Goal: Transaction & Acquisition: Purchase product/service

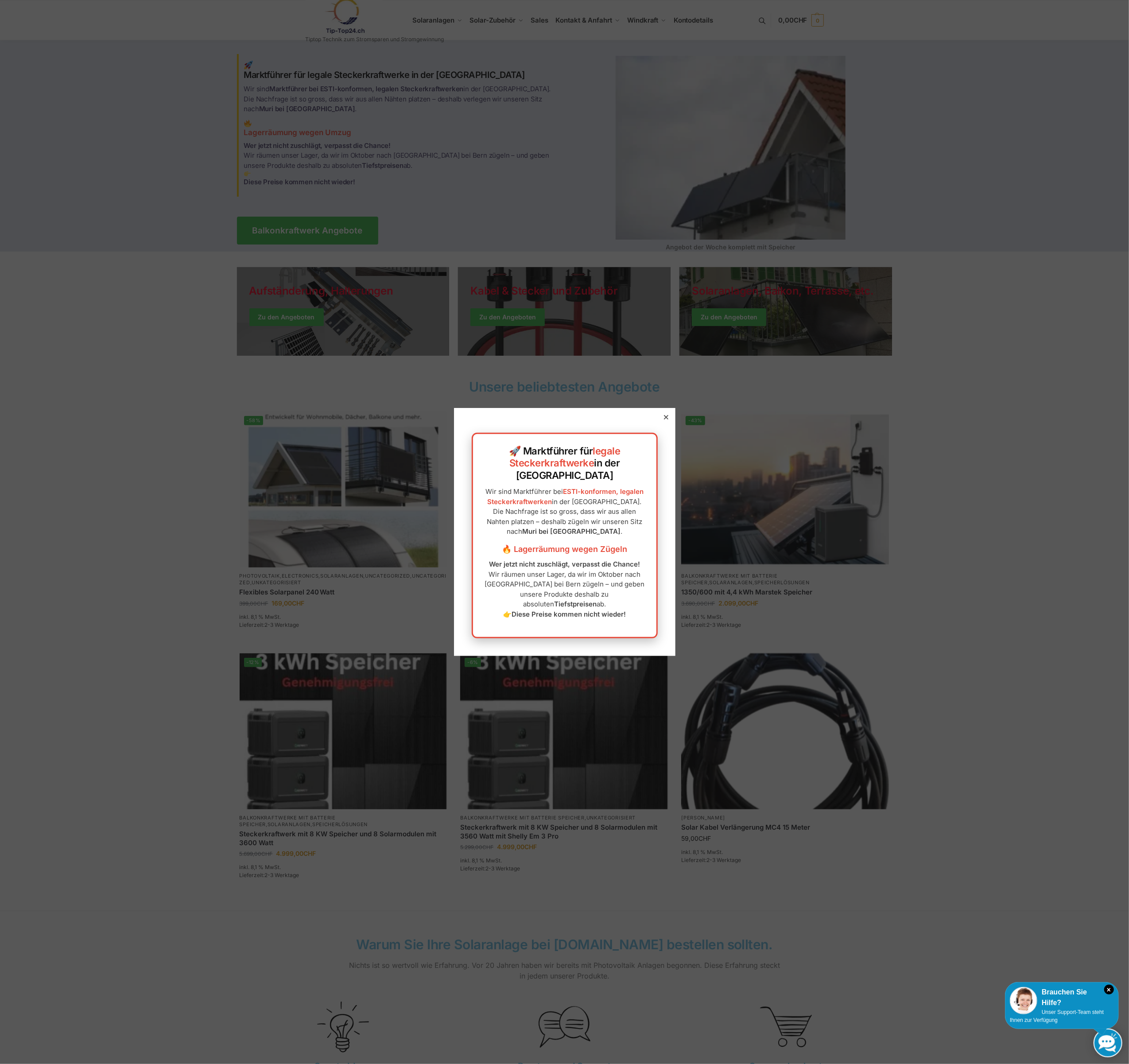
drag, startPoint x: 658, startPoint y: 432, endPoint x: 607, endPoint y: 539, distance: 118.5
click at [607, 539] on div "🚀 Marktführer für legale Steckerkraftwerke in der Schweiz Wir sind Marktführer …" at bounding box center [565, 532] width 222 height 248
click at [576, 568] on p "Wer jetzt nicht zuschlägt, verpasst die Chance! Wir räumen unser Lager, da wir …" at bounding box center [565, 589] width 166 height 60
click at [662, 421] on div at bounding box center [666, 417] width 8 height 8
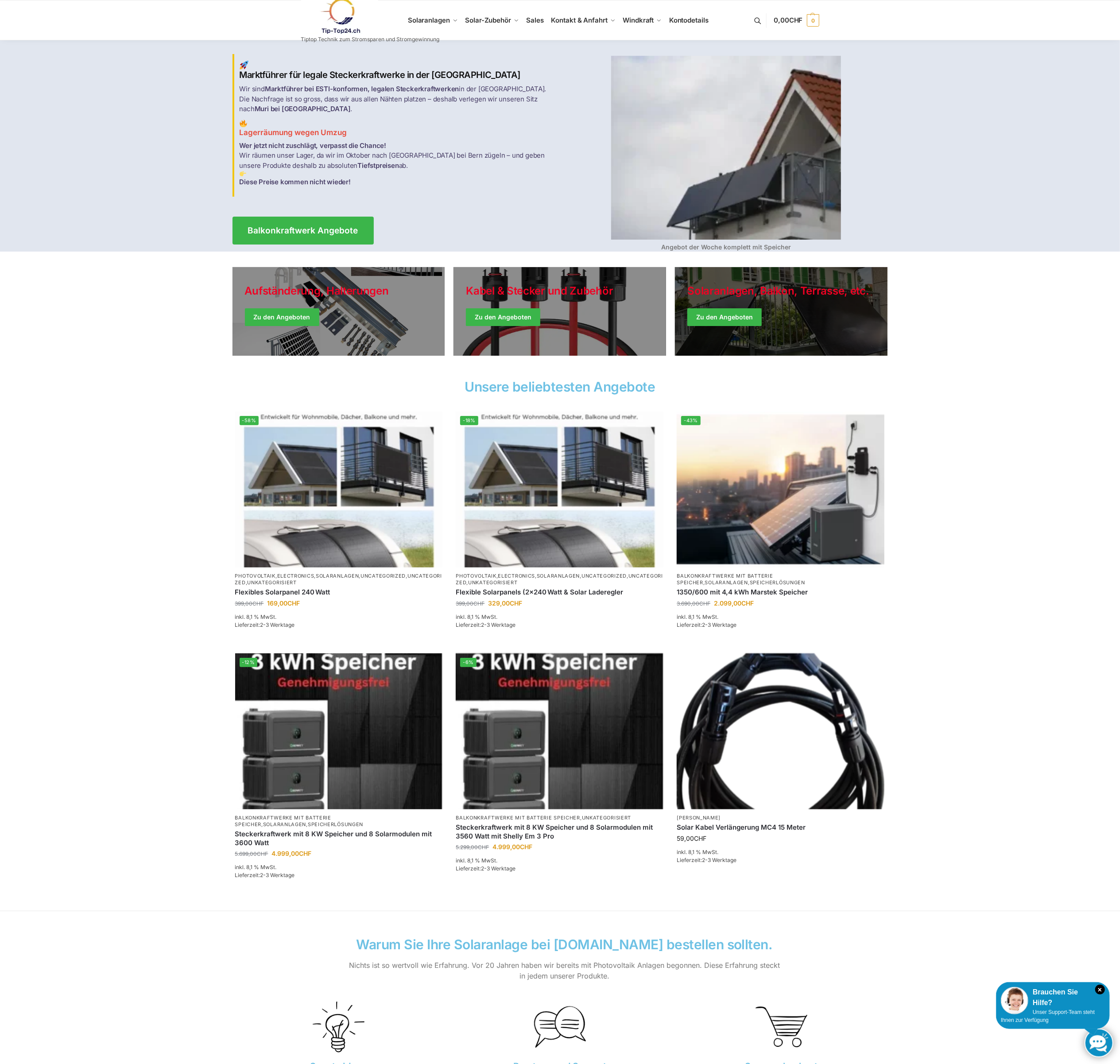
click at [739, 317] on link "Winter Jackets" at bounding box center [781, 311] width 212 height 89
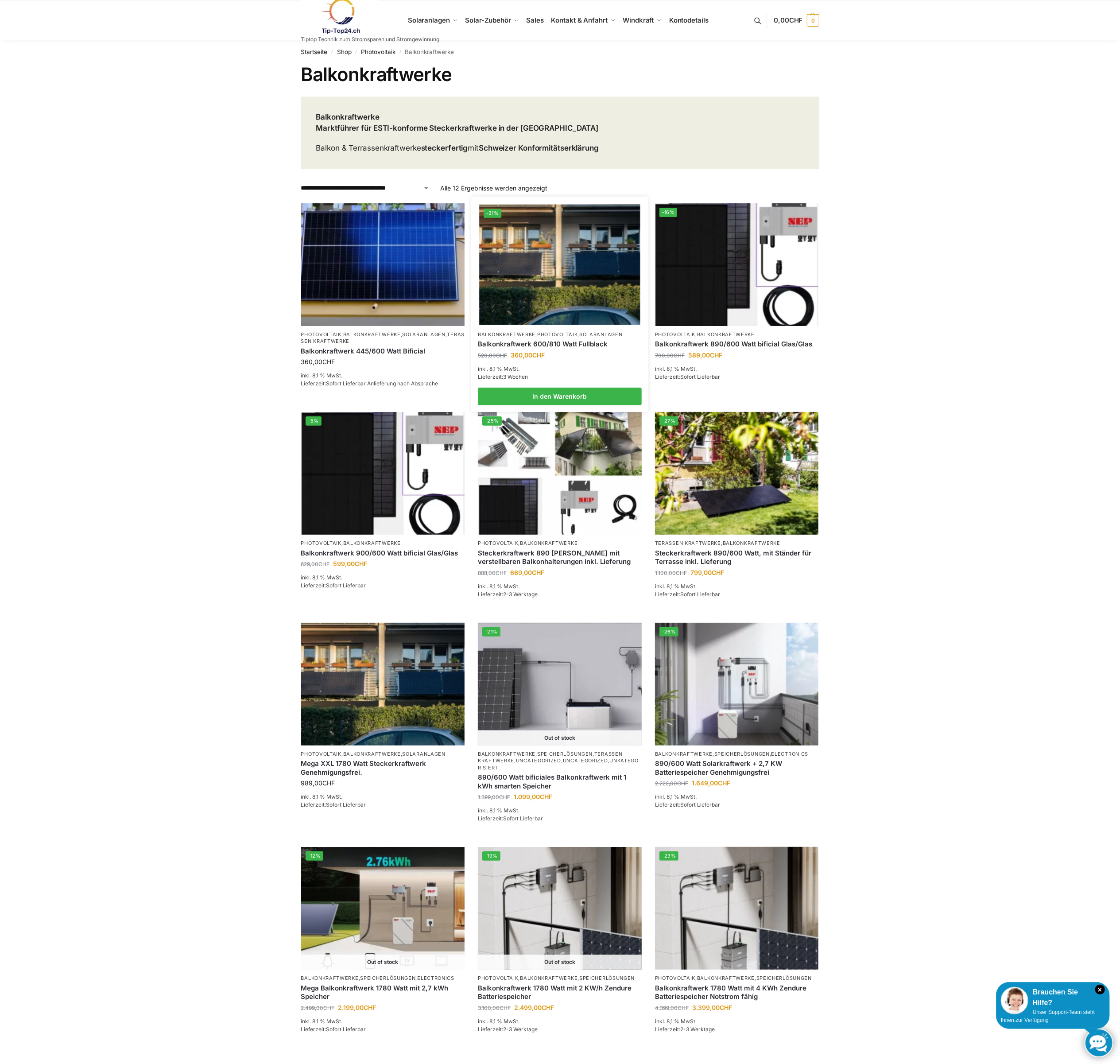
click at [573, 342] on link "Balkonkraftwerk 600/810 Watt Fullblack" at bounding box center [560, 344] width 164 height 9
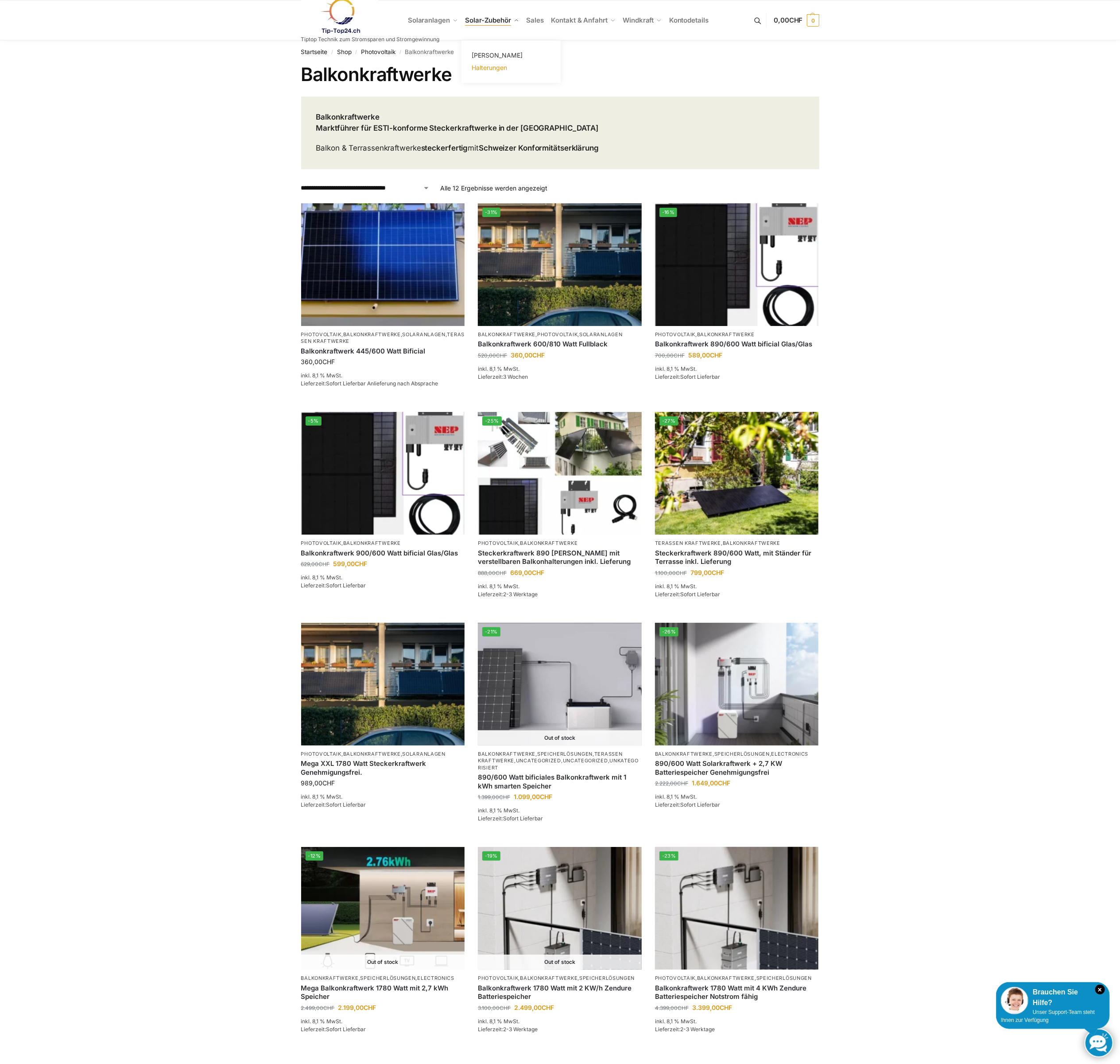
click at [484, 69] on span "Halterungen" at bounding box center [489, 68] width 35 height 8
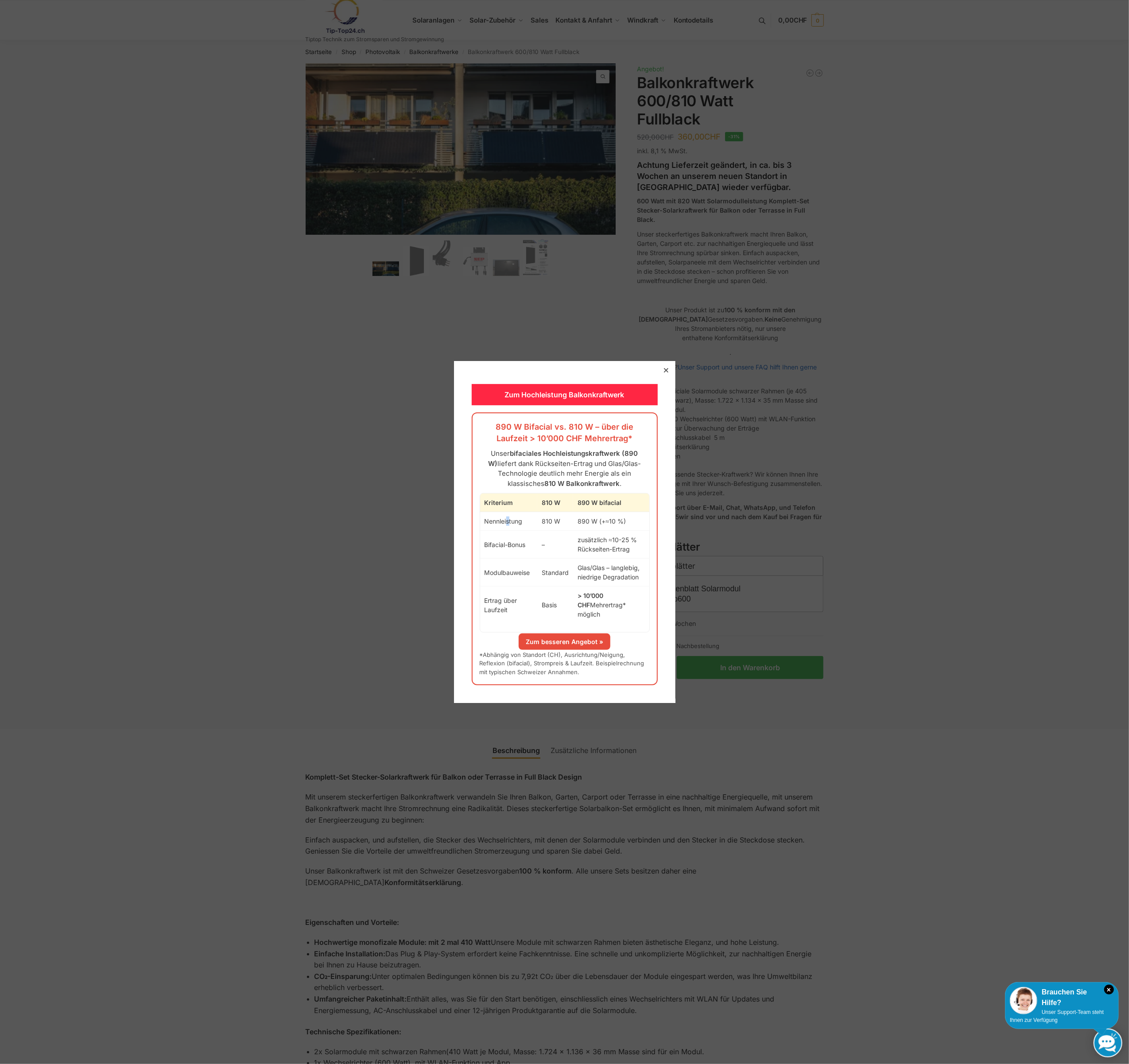
click at [498, 531] on td "Nennleistung" at bounding box center [509, 522] width 57 height 19
click at [662, 372] on div at bounding box center [666, 371] width 8 height 8
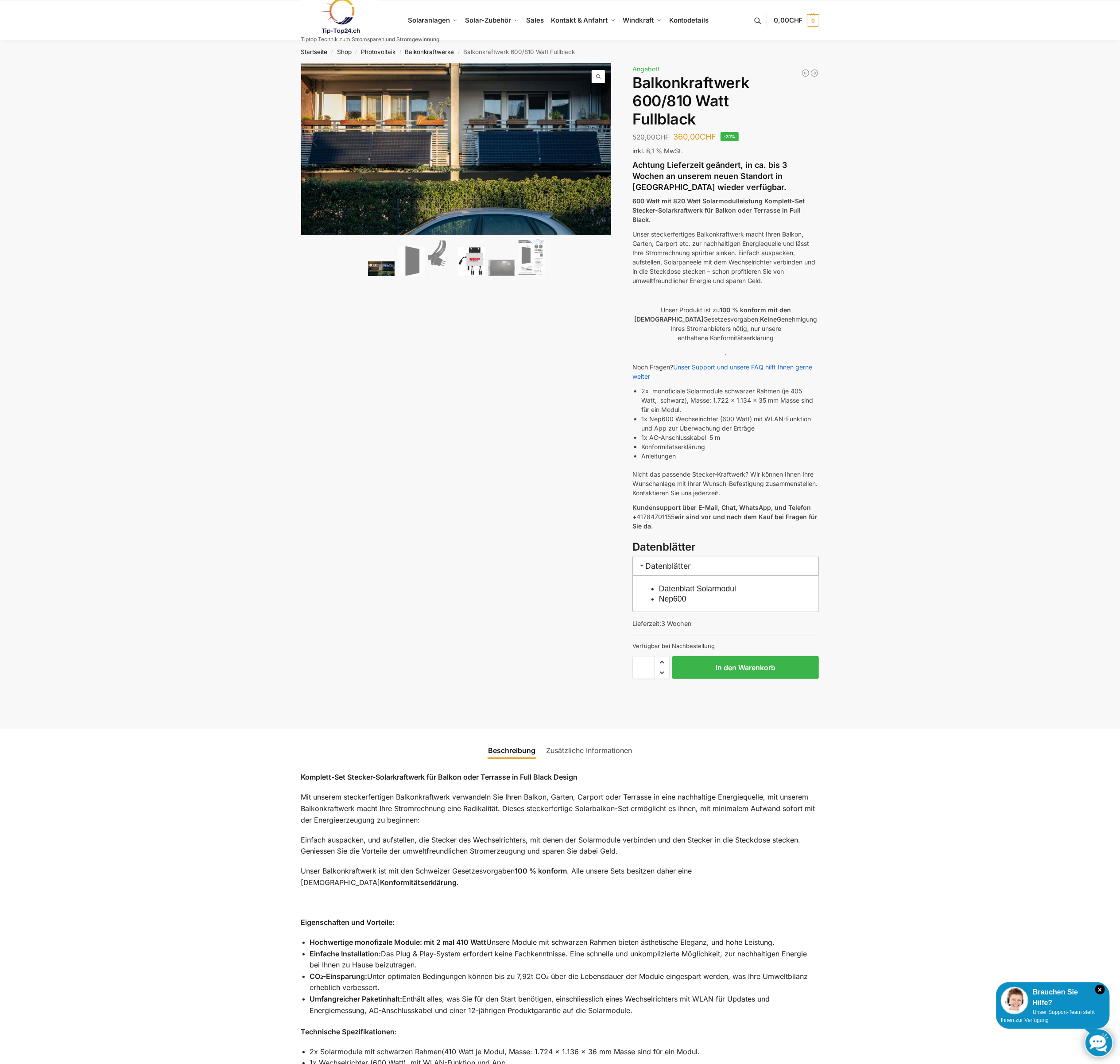
click at [476, 261] on img at bounding box center [471, 261] width 27 height 30
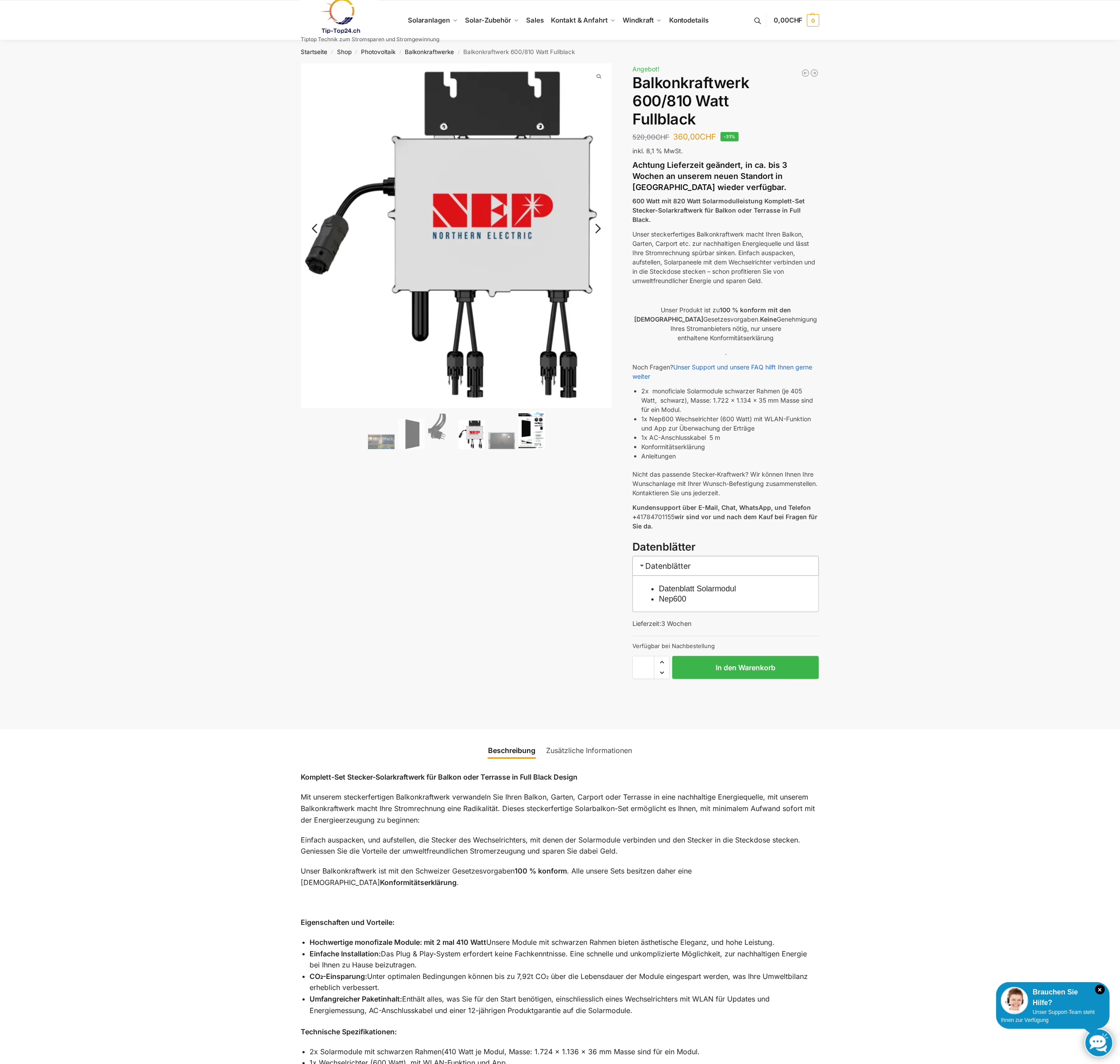
click at [530, 425] on img at bounding box center [532, 431] width 27 height 38
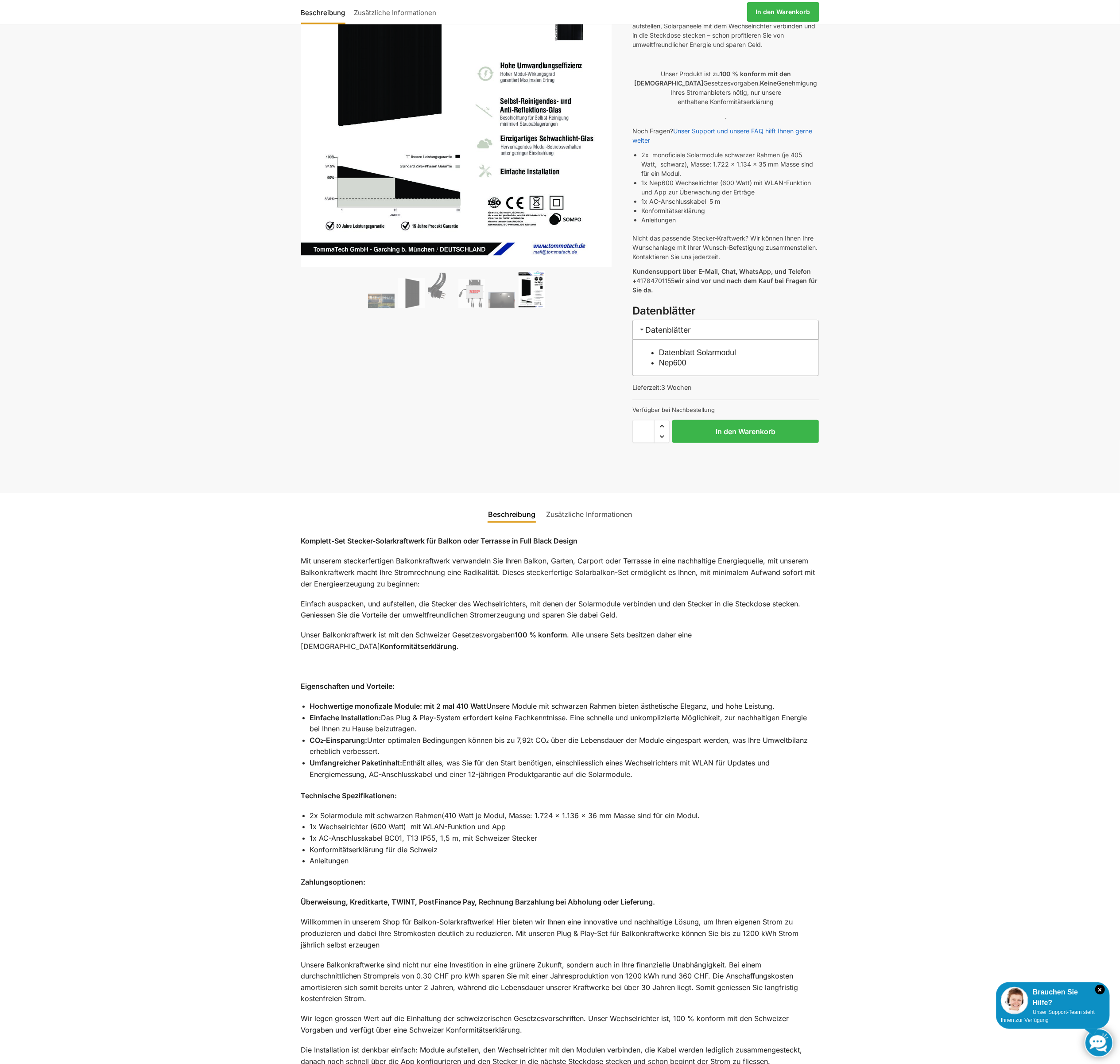
scroll to position [295, 0]
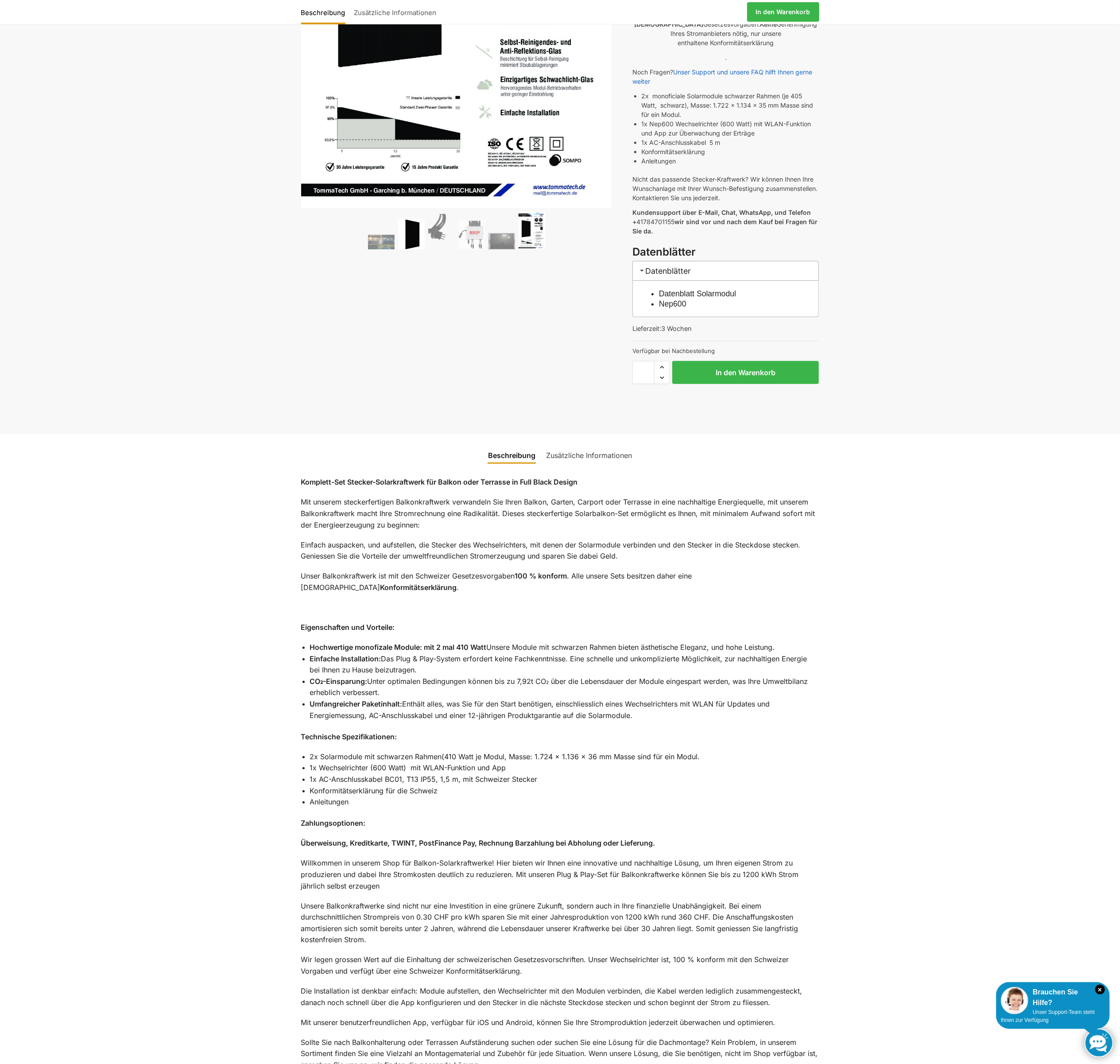
click at [408, 228] on img at bounding box center [411, 234] width 27 height 30
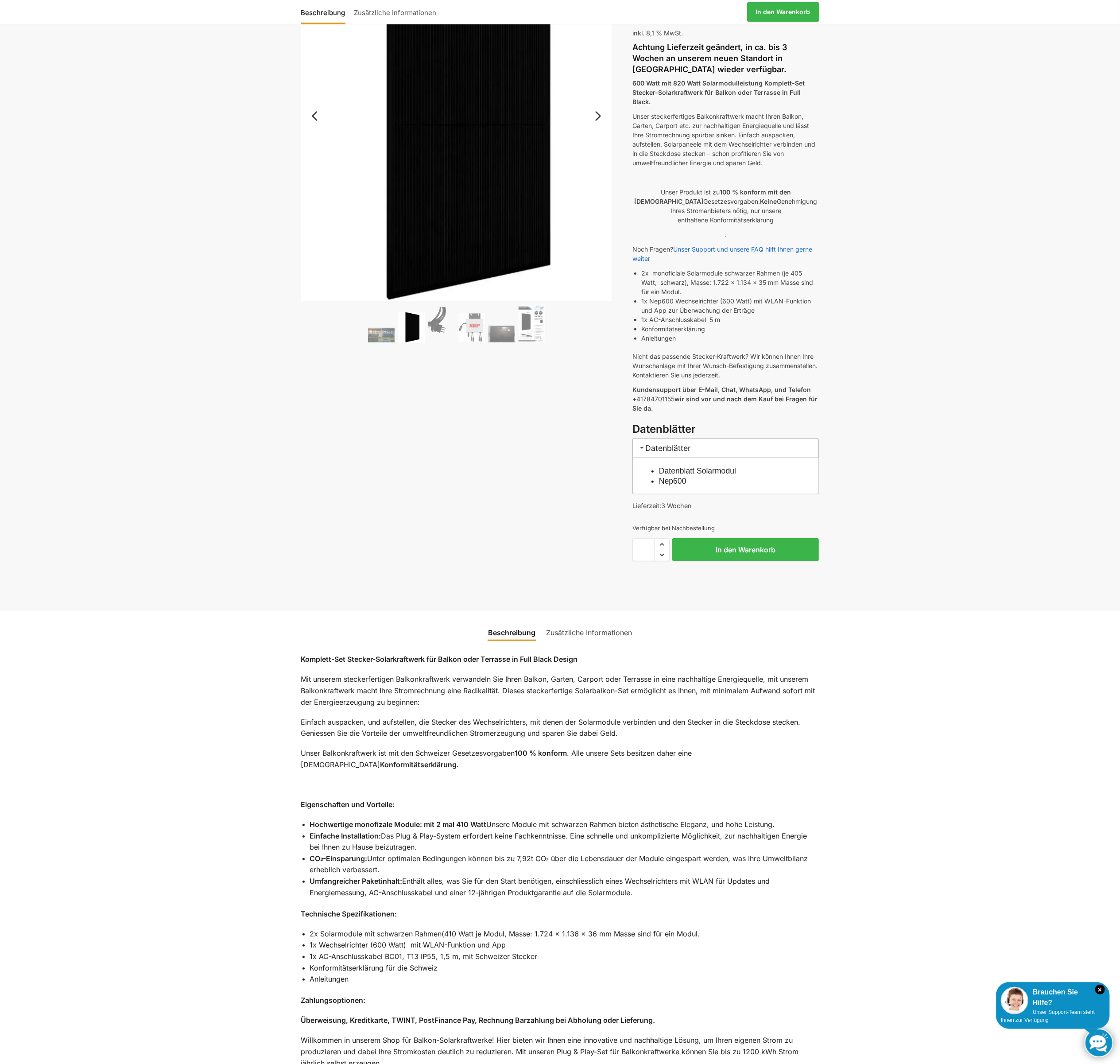
scroll to position [0, 0]
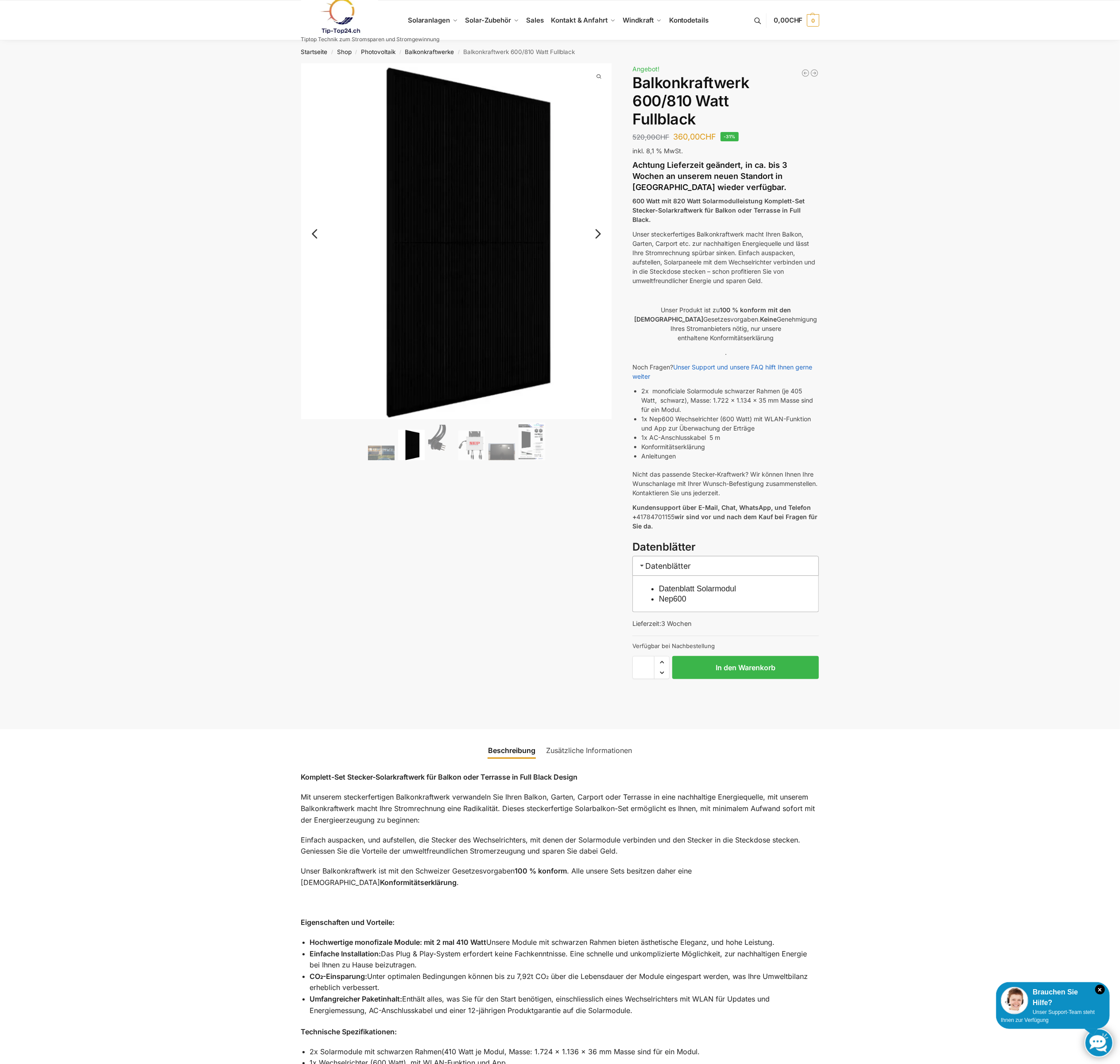
click at [596, 234] on link "Next" at bounding box center [596, 238] width 30 height 9
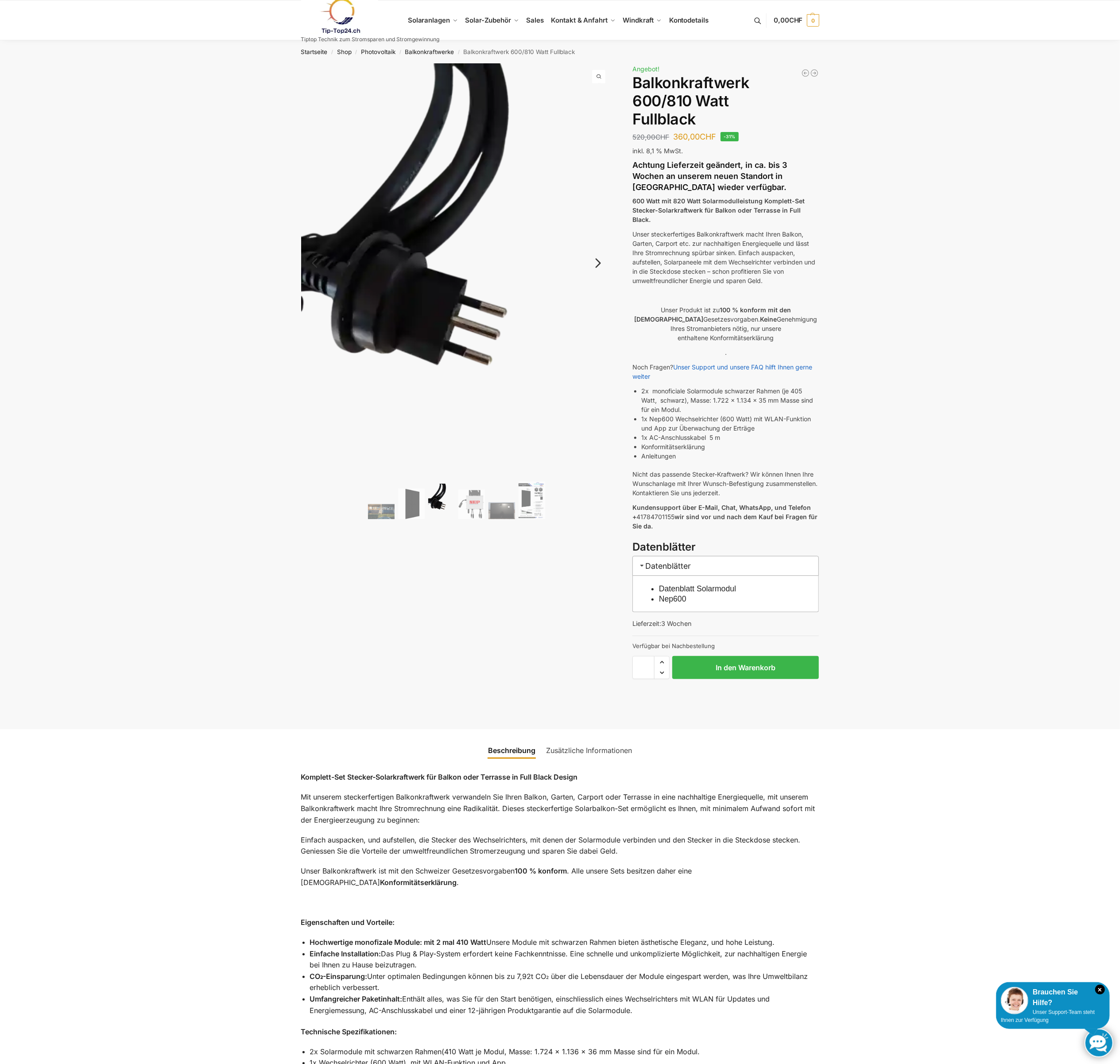
click at [596, 228] on img at bounding box center [456, 271] width 310 height 414
click at [596, 263] on link "Next" at bounding box center [596, 267] width 30 height 9
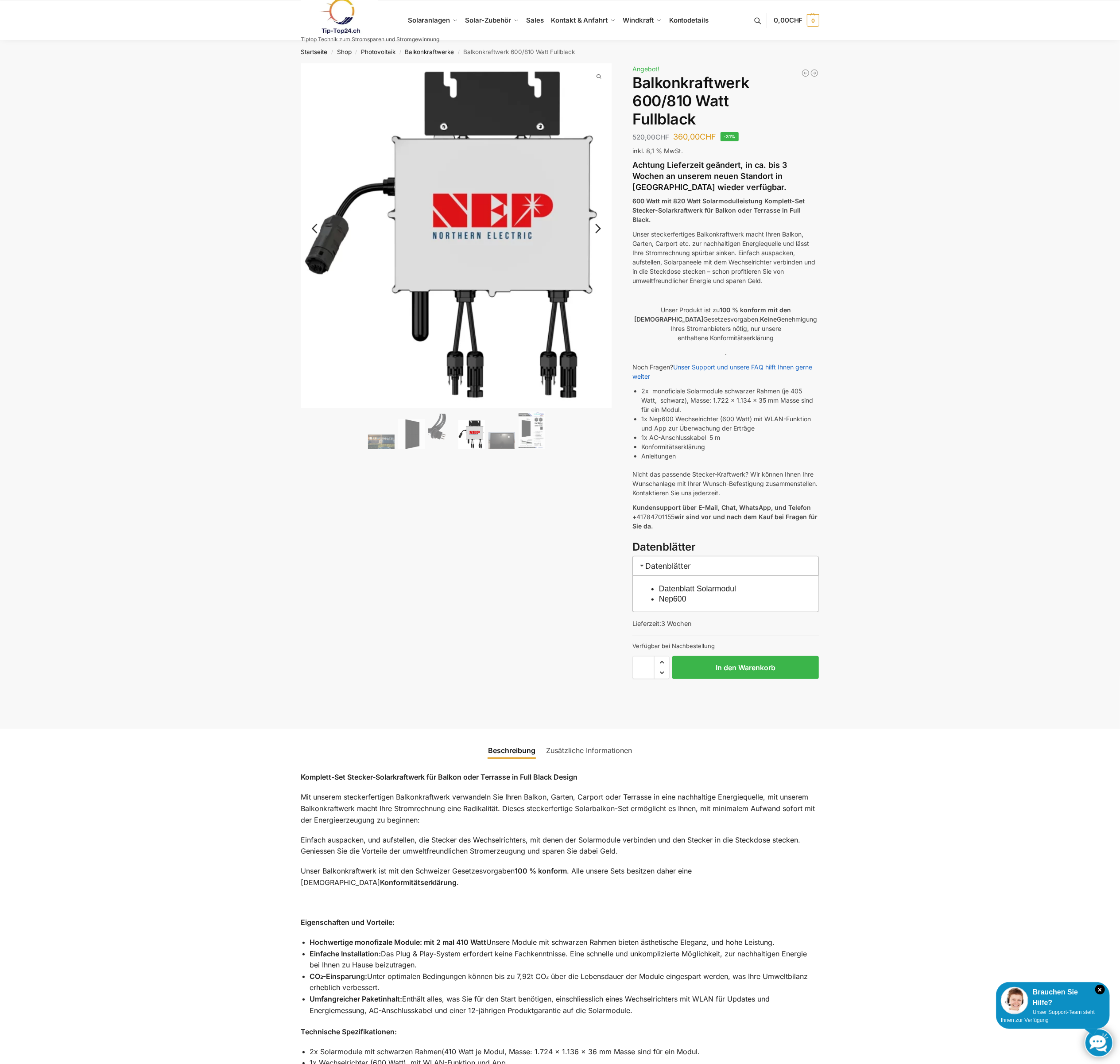
click at [597, 229] on link "Next" at bounding box center [596, 232] width 30 height 9
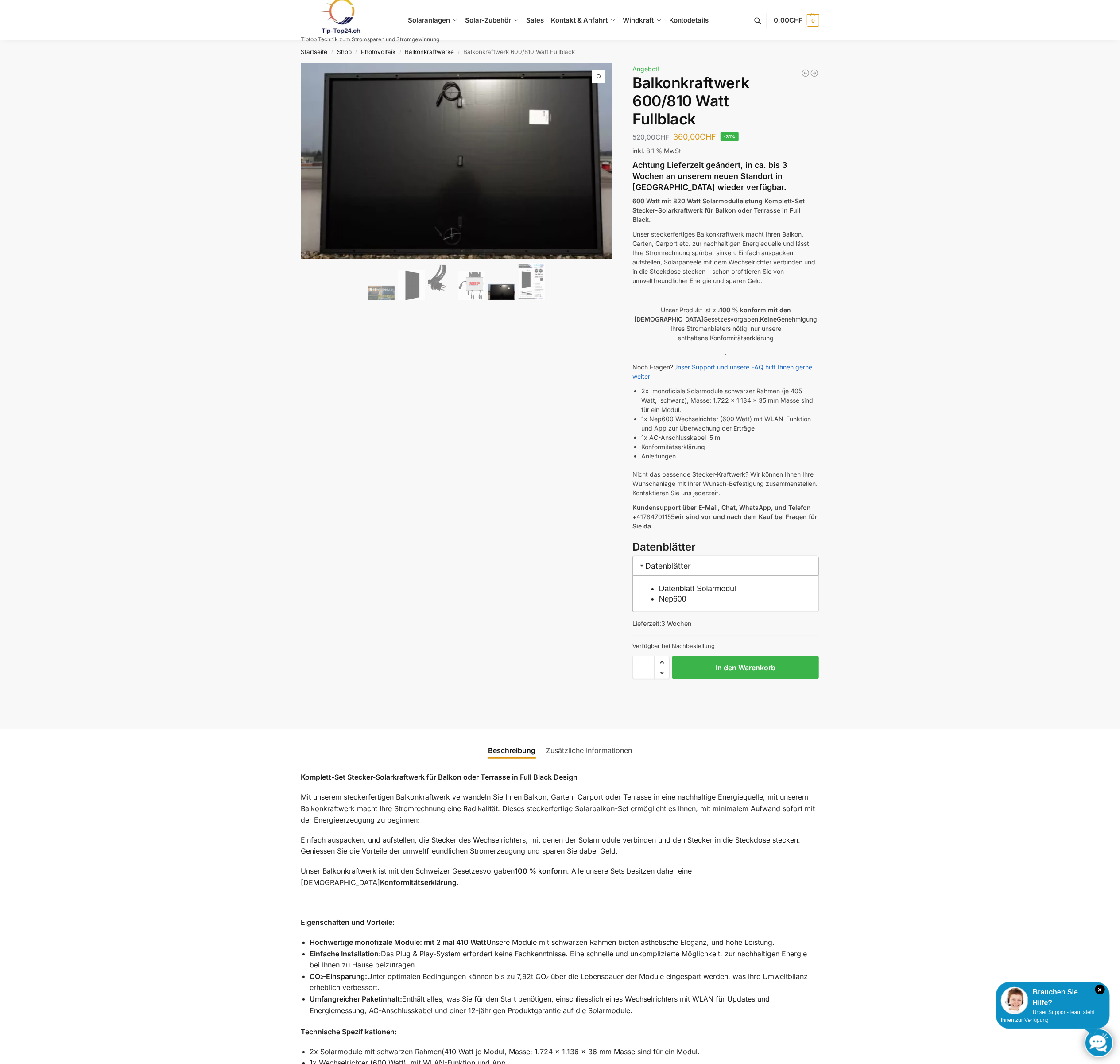
click at [638, 172] on strong "Achtung Lieferzeit geändert, in ca. bis 3 Wochen an unserem neuen Standort in M…" at bounding box center [710, 175] width 154 height 31
drag, startPoint x: 672, startPoint y: 199, endPoint x: 817, endPoint y: 210, distance: 145.4
click at [817, 210] on p "600 Watt mit 820 Watt Solarmodulleistung Komplett-Set Stecker-Solarkraftwerk fü…" at bounding box center [726, 210] width 187 height 28
click at [737, 244] on p "Unser steckerfertiges Balkonkraftwerk macht Ihren Balkon, Garten, Carport etc. …" at bounding box center [726, 257] width 187 height 56
click at [792, 326] on p "Unser Produkt ist zu 100 % konform mit den Schweizer Gesetzesvorgaben. Keine Ge…" at bounding box center [726, 323] width 187 height 37
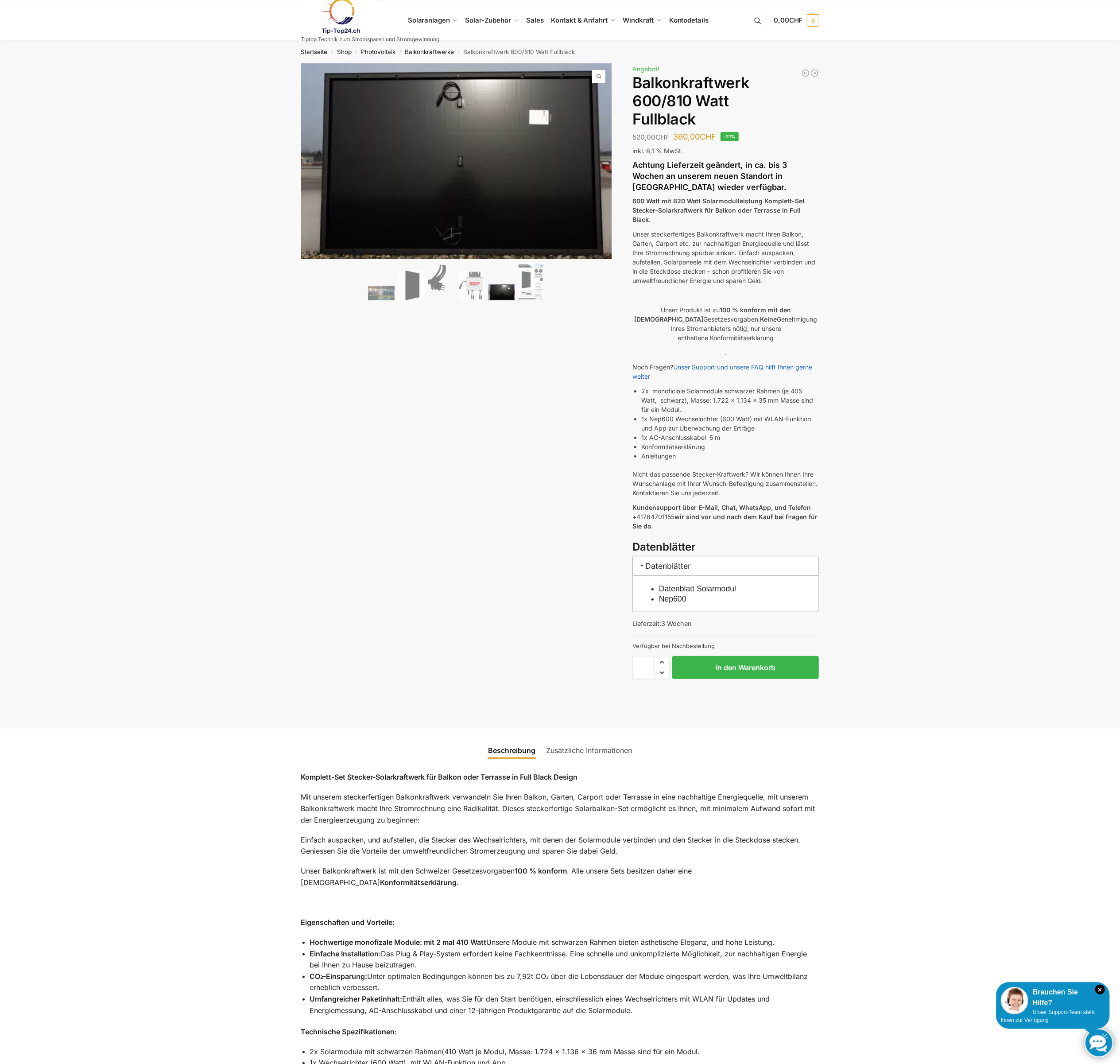
click at [690, 327] on p "Unser Produkt ist zu 100 % konform mit den Schweizer Gesetzesvorgaben. Keine Ge…" at bounding box center [726, 323] width 187 height 37
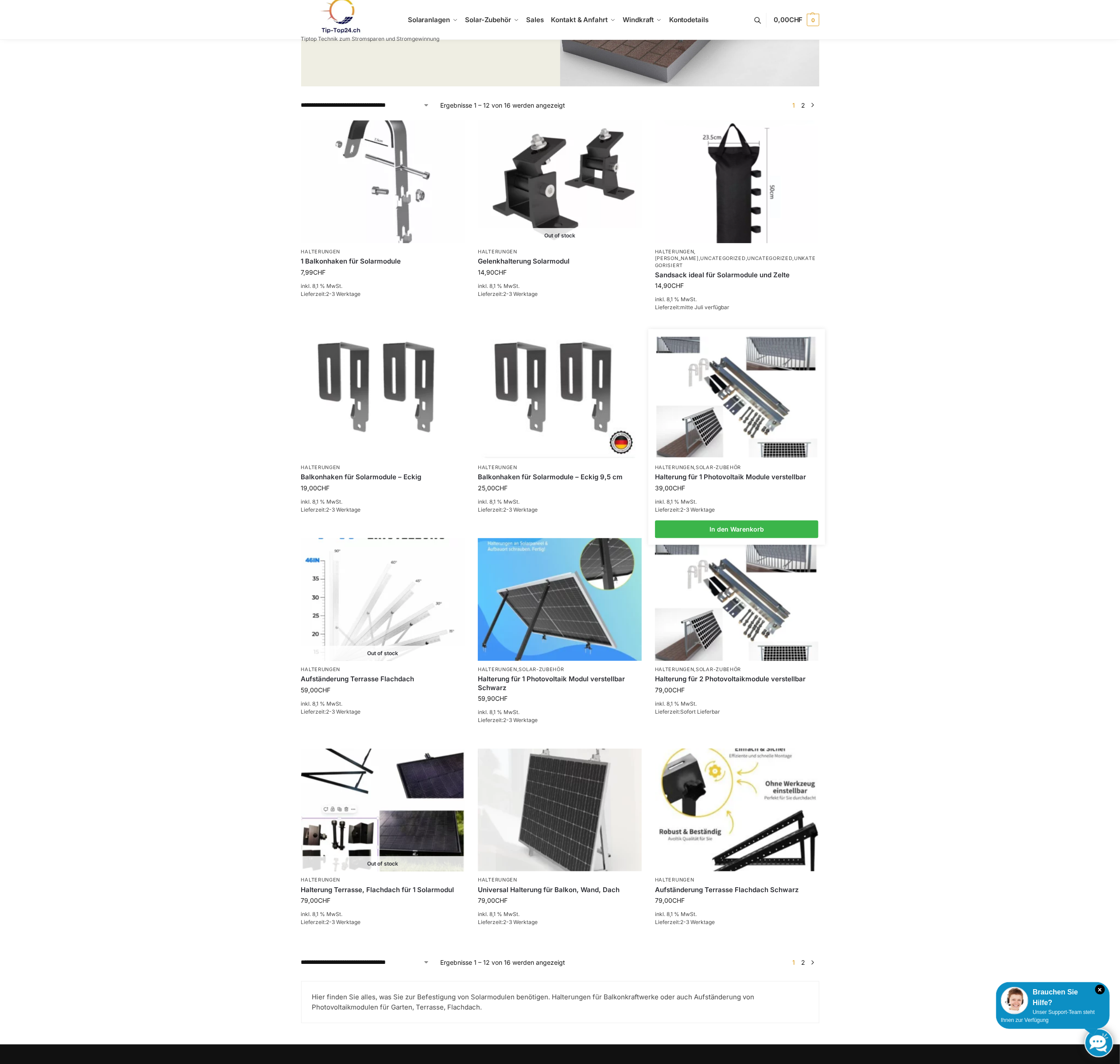
scroll to position [346, 0]
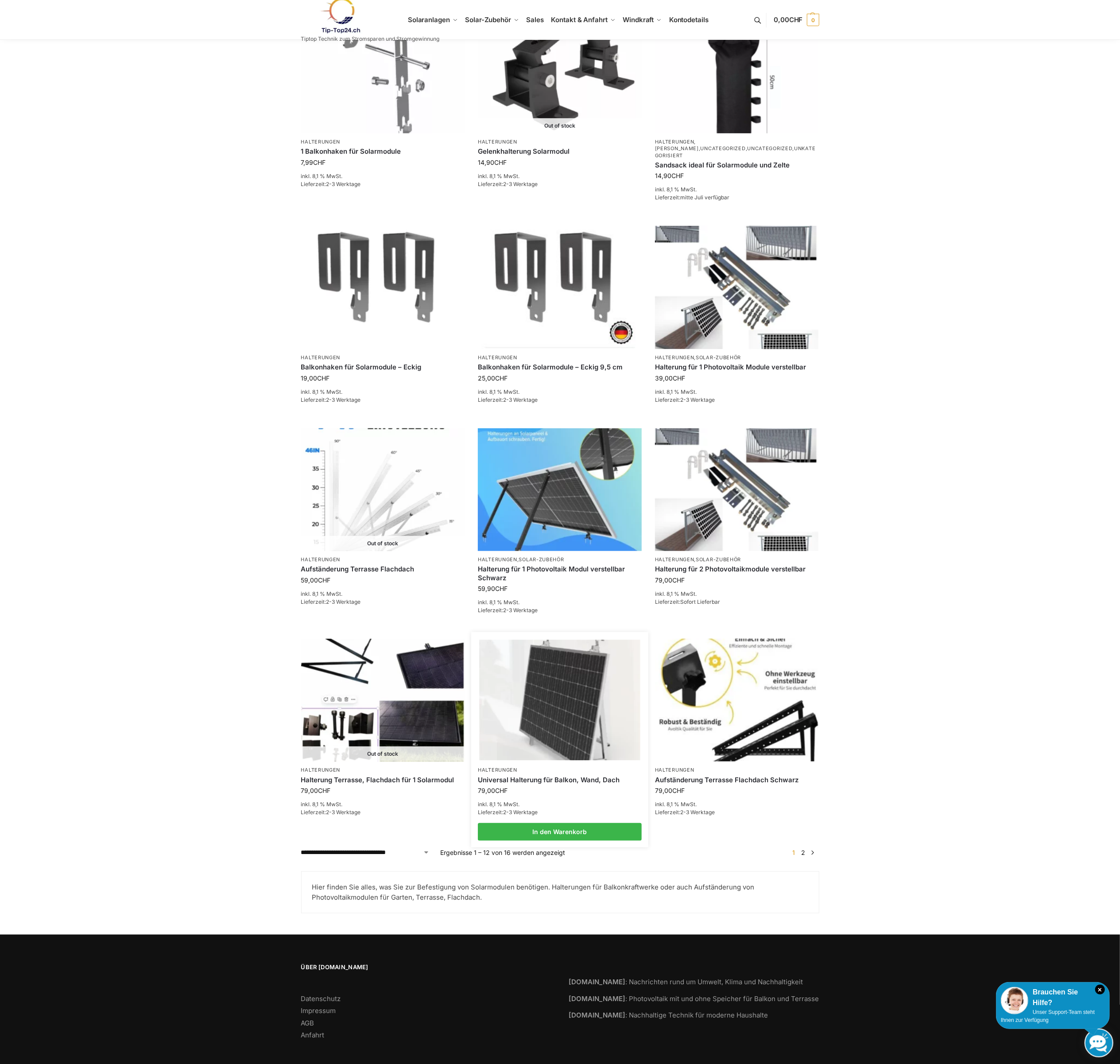
click at [555, 652] on img at bounding box center [559, 700] width 161 height 120
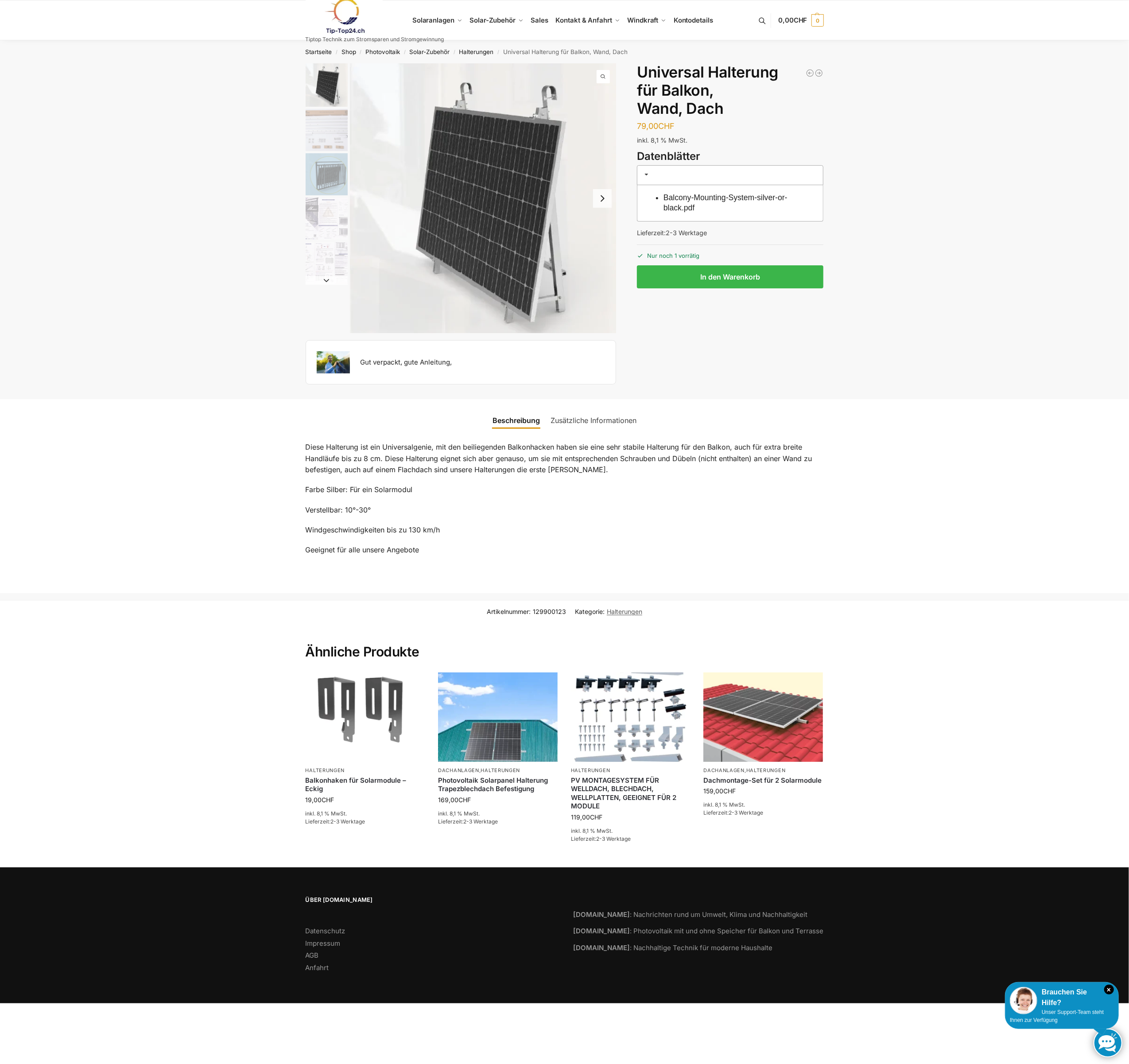
click at [321, 131] on img "2 / 5" at bounding box center [327, 130] width 42 height 42
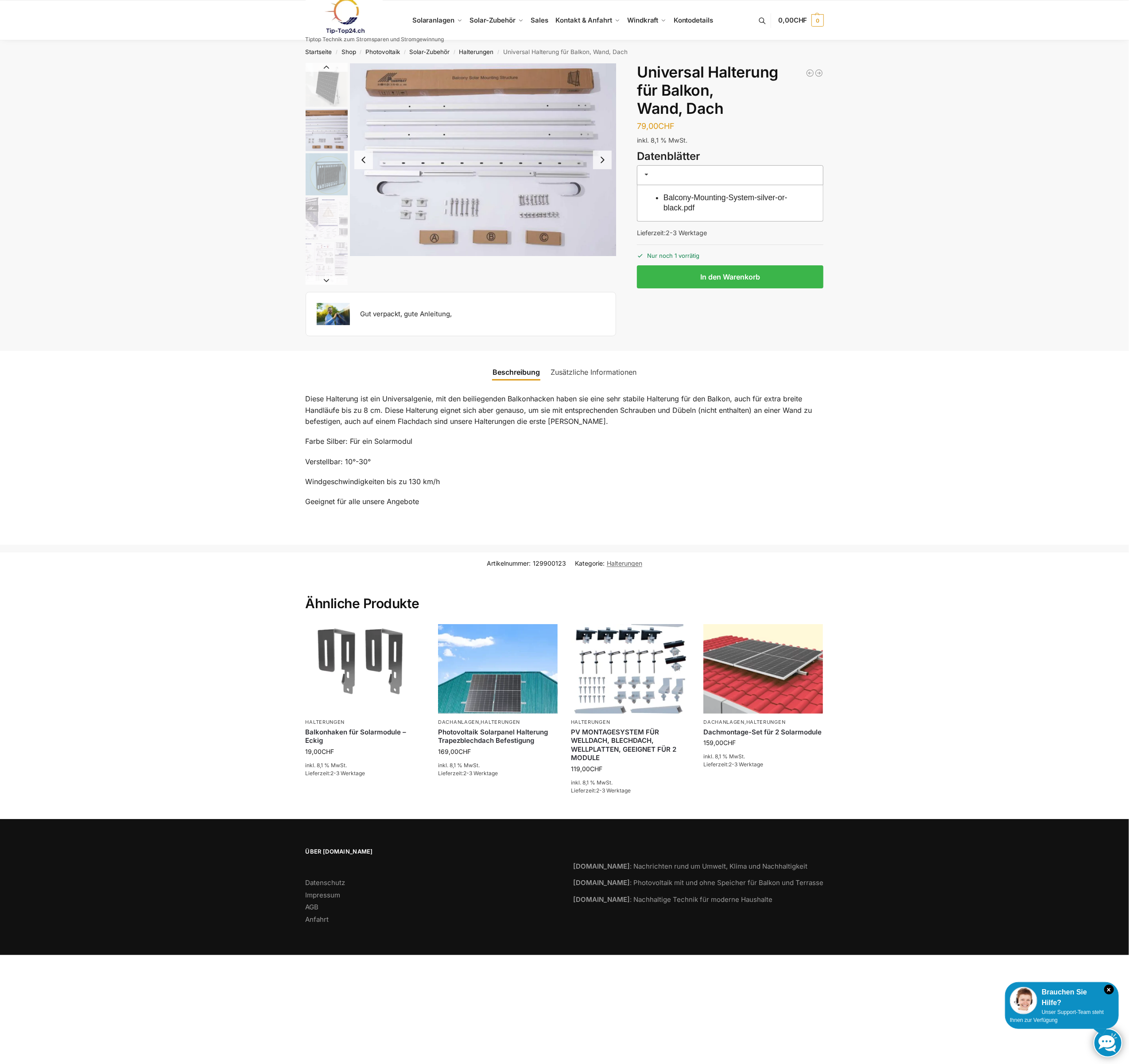
click at [321, 160] on img "3 / 5" at bounding box center [327, 174] width 42 height 42
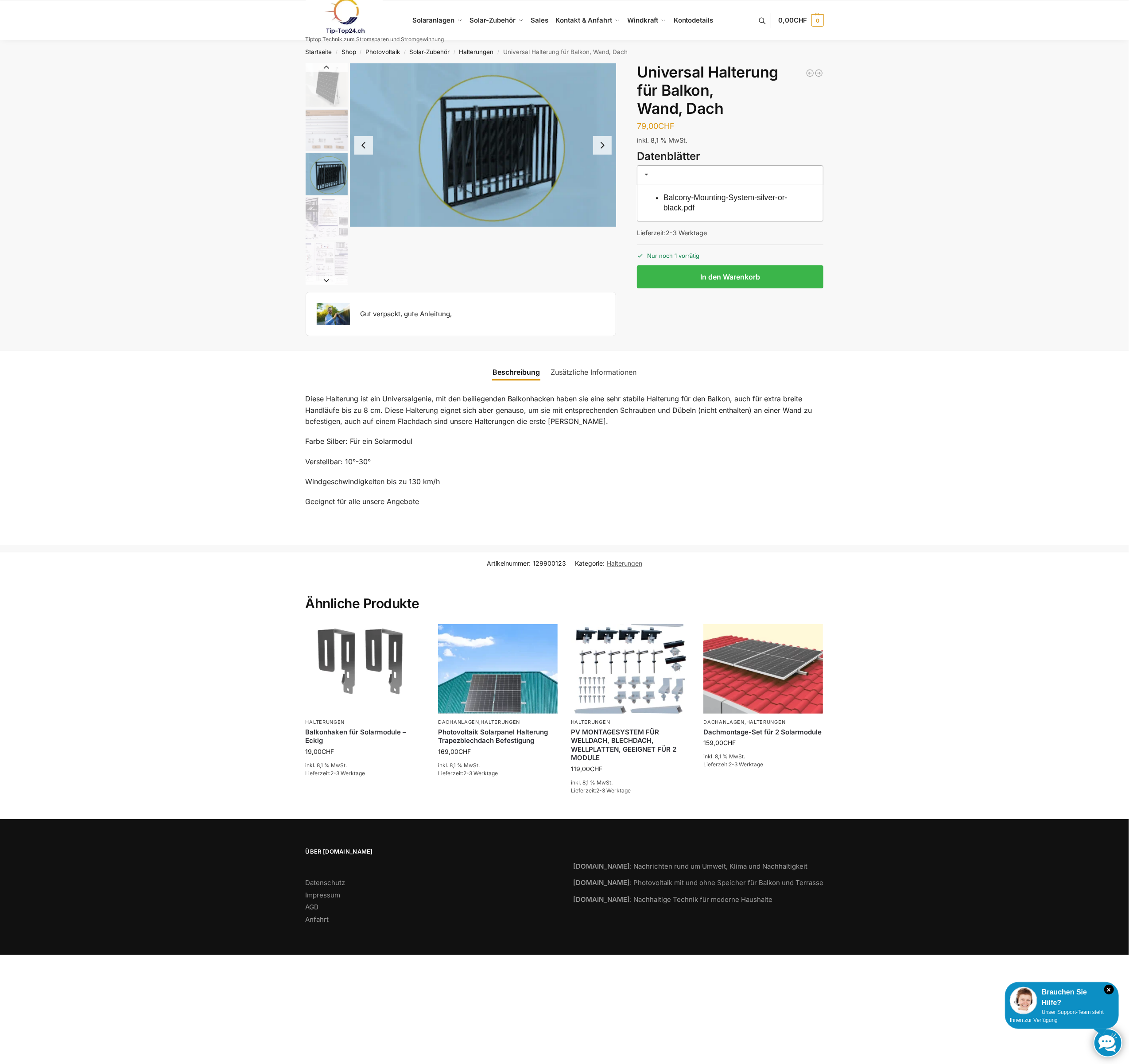
click at [319, 210] on img "4 / 5" at bounding box center [327, 218] width 42 height 42
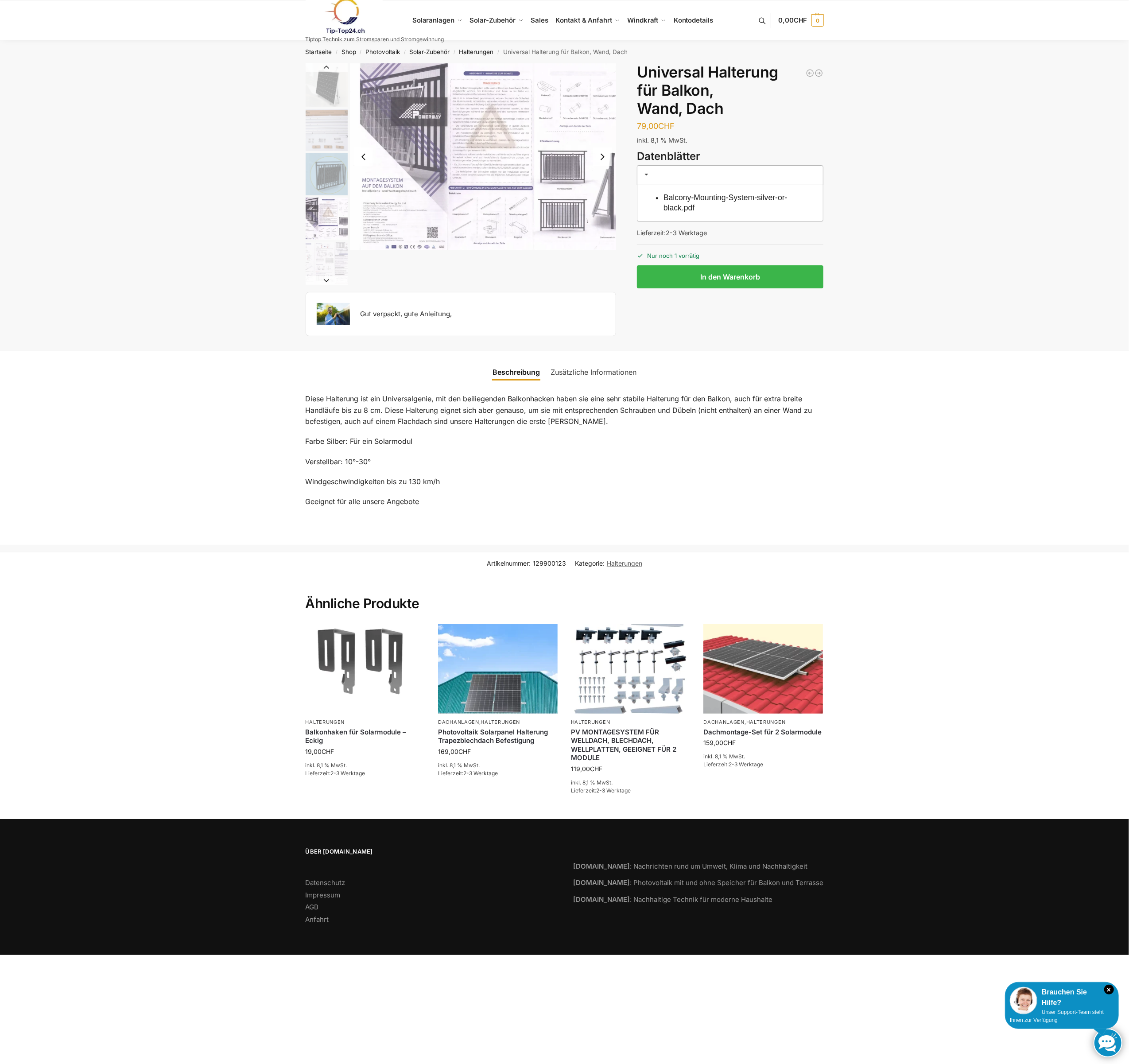
click at [326, 252] on img "5 / 5" at bounding box center [327, 263] width 42 height 42
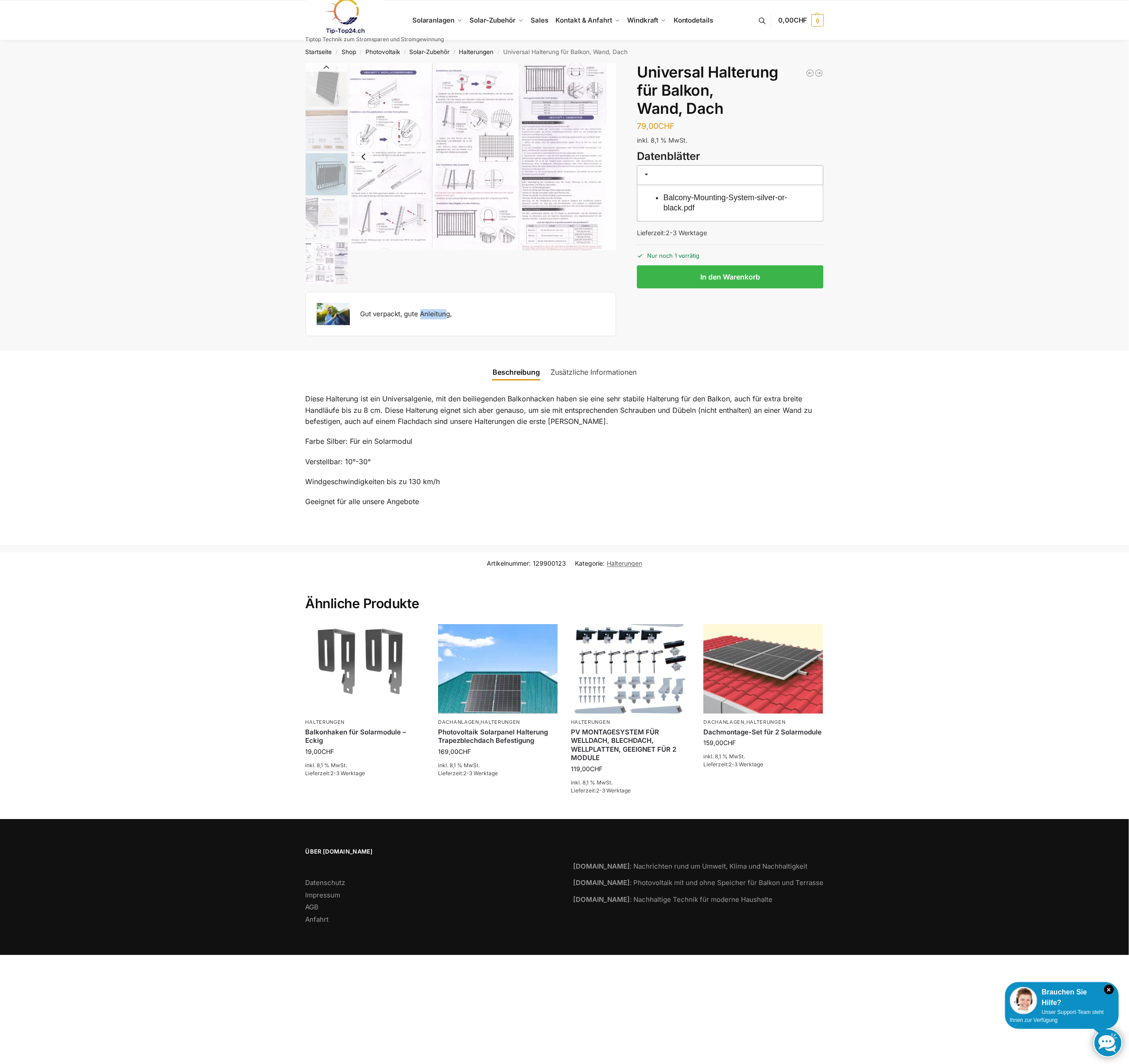
drag, startPoint x: 436, startPoint y: 298, endPoint x: 413, endPoint y: 320, distance: 31.8
click at [413, 319] on div "Gut verpackt, gute Anleitung," at bounding box center [461, 313] width 311 height 45
drag, startPoint x: 372, startPoint y: 339, endPoint x: 420, endPoint y: 323, distance: 50.6
click at [373, 338] on div "Gut verpackt, gute Anleitung, Beschreibung Zusätzliche Informationen 79,00 CHF …" at bounding box center [564, 207] width 555 height 287
drag, startPoint x: 413, startPoint y: 405, endPoint x: 465, endPoint y: 405, distance: 52.0
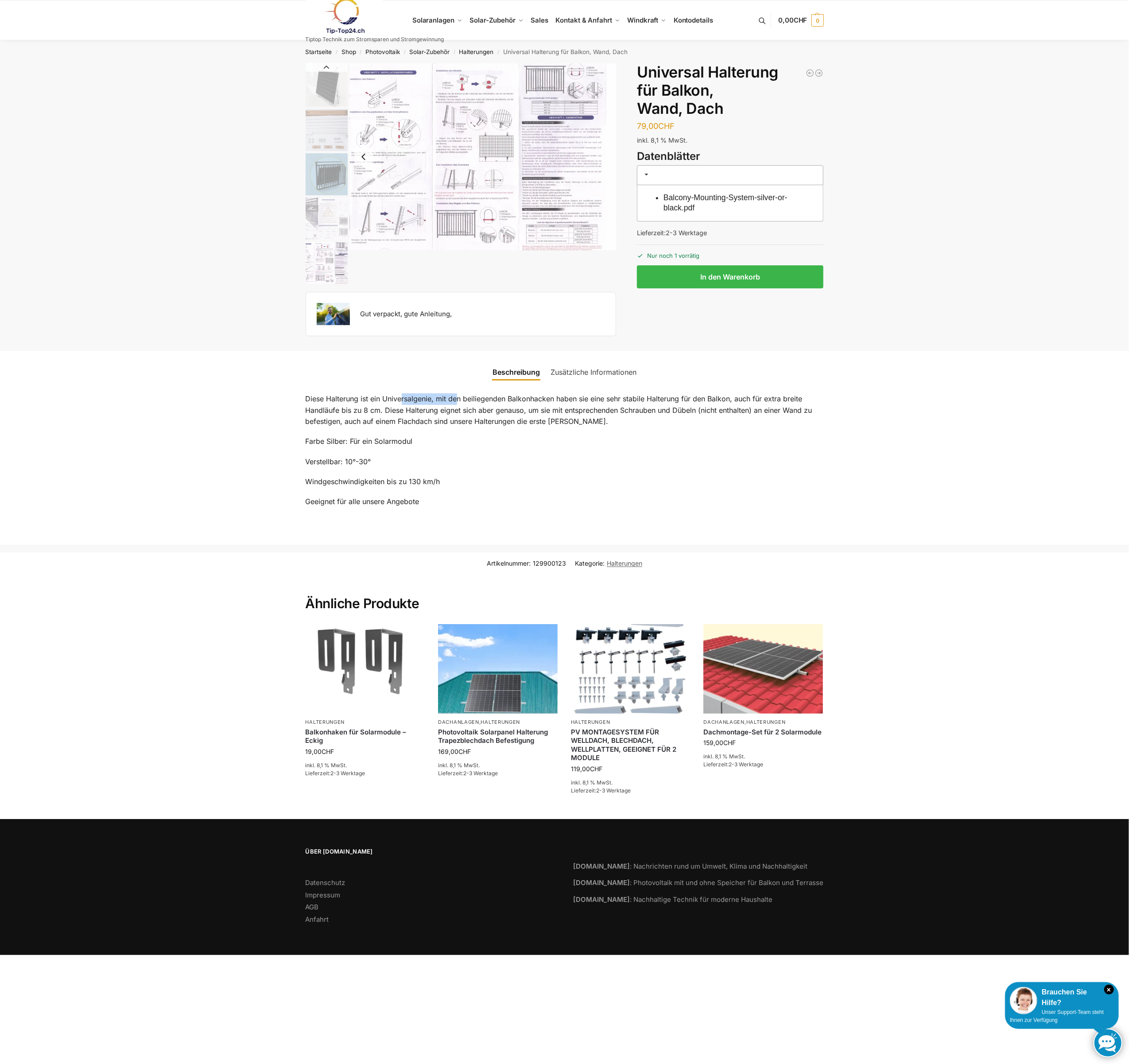
click at [453, 405] on p "Diese Halterung ist ein Universalgenie, mit den beiliegenden Balkonhacken haben…" at bounding box center [565, 411] width 518 height 34
drag, startPoint x: 545, startPoint y: 434, endPoint x: 562, endPoint y: 425, distance: 19.2
click at [546, 432] on div "Diese Halterung ist ein Universalgenie, mit den beiliegenden Balkonhacken haben…" at bounding box center [564, 454] width 555 height 144
click at [653, 412] on p "Diese Halterung ist ein Universalgenie, mit den beiliegenden Balkonhacken haben…" at bounding box center [565, 411] width 518 height 34
click at [695, 275] on button "In den Warenkorb" at bounding box center [731, 277] width 187 height 23
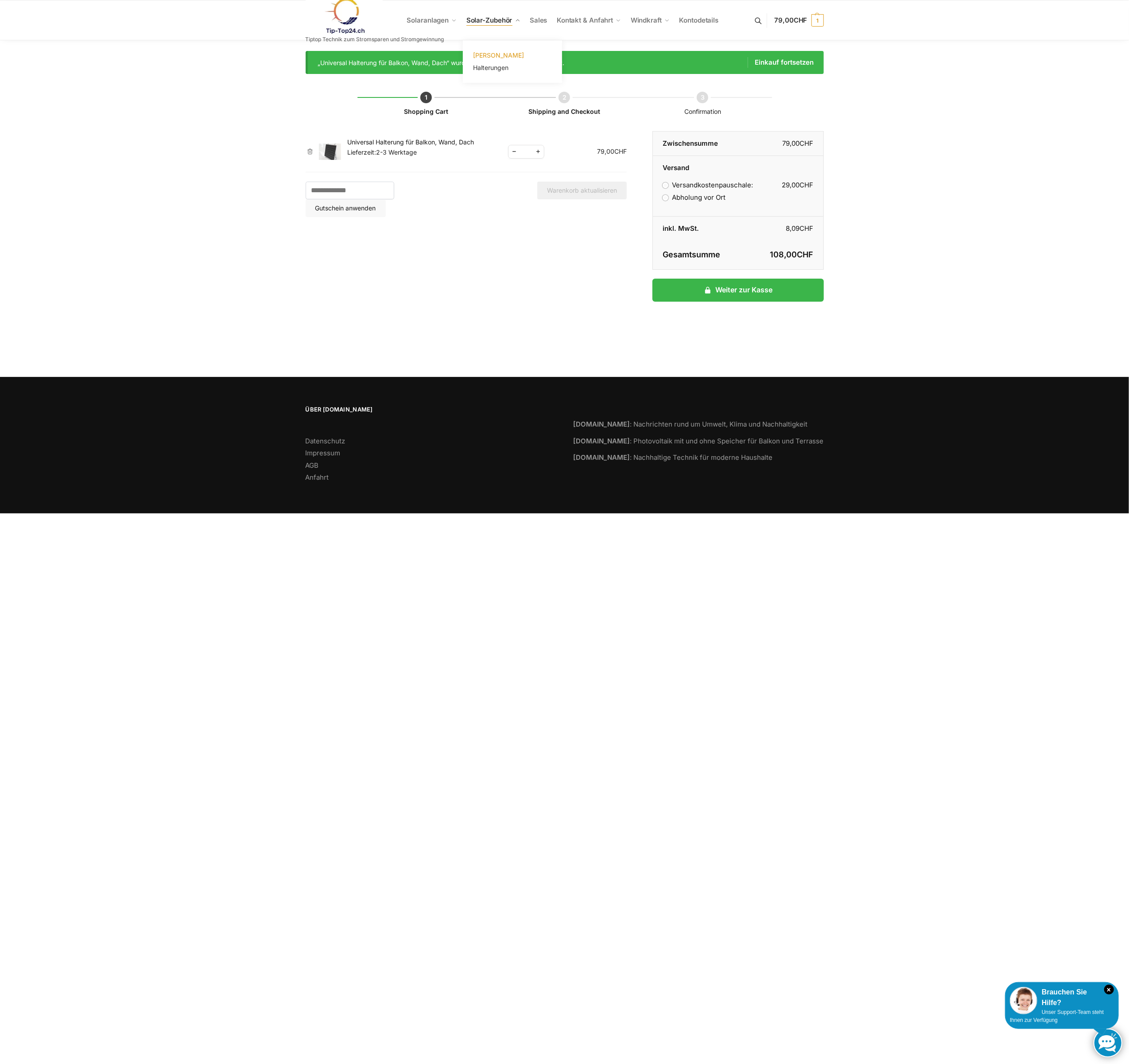
click at [474, 52] on span "[PERSON_NAME]" at bounding box center [498, 55] width 50 height 8
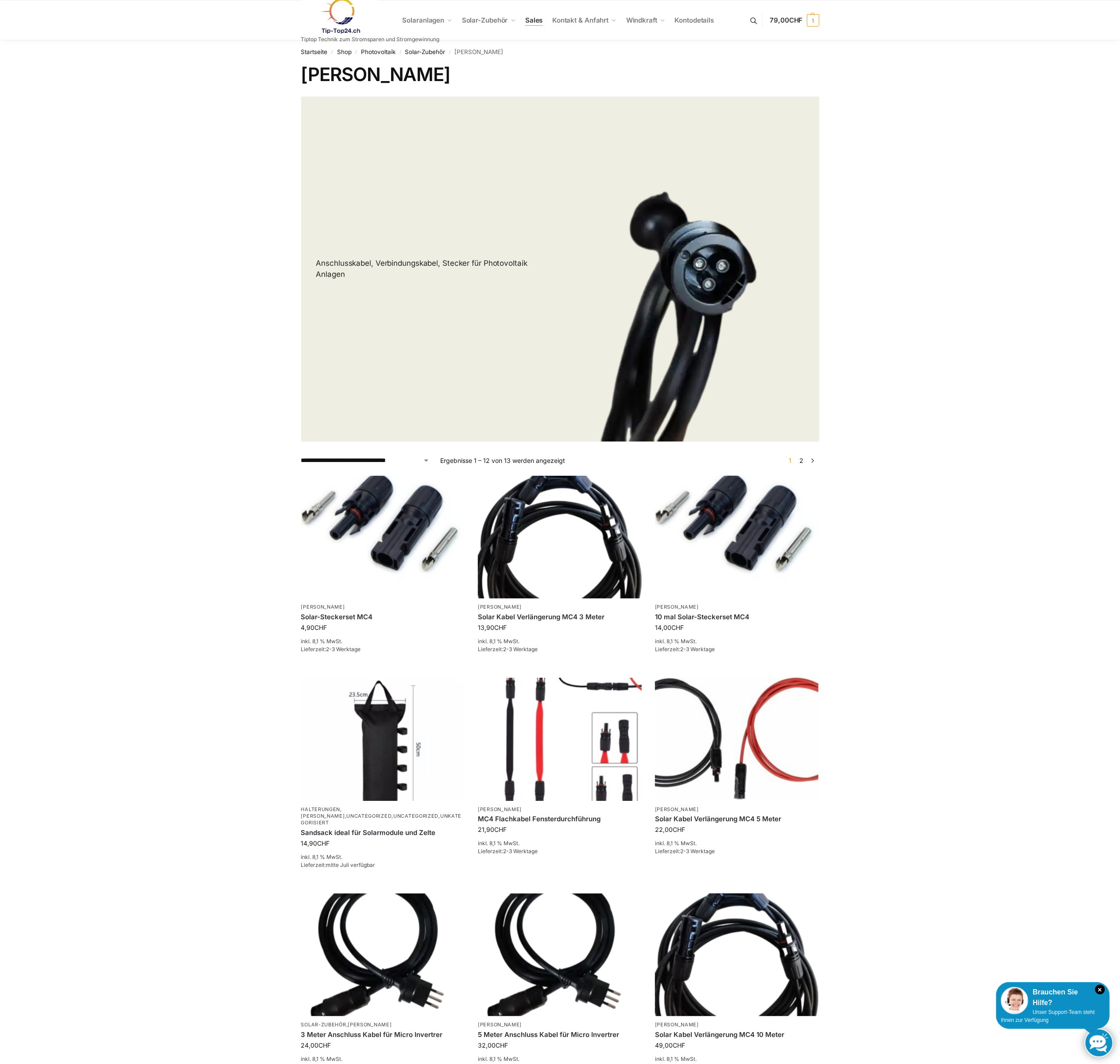
click at [529, 19] on span "Sales" at bounding box center [534, 20] width 18 height 9
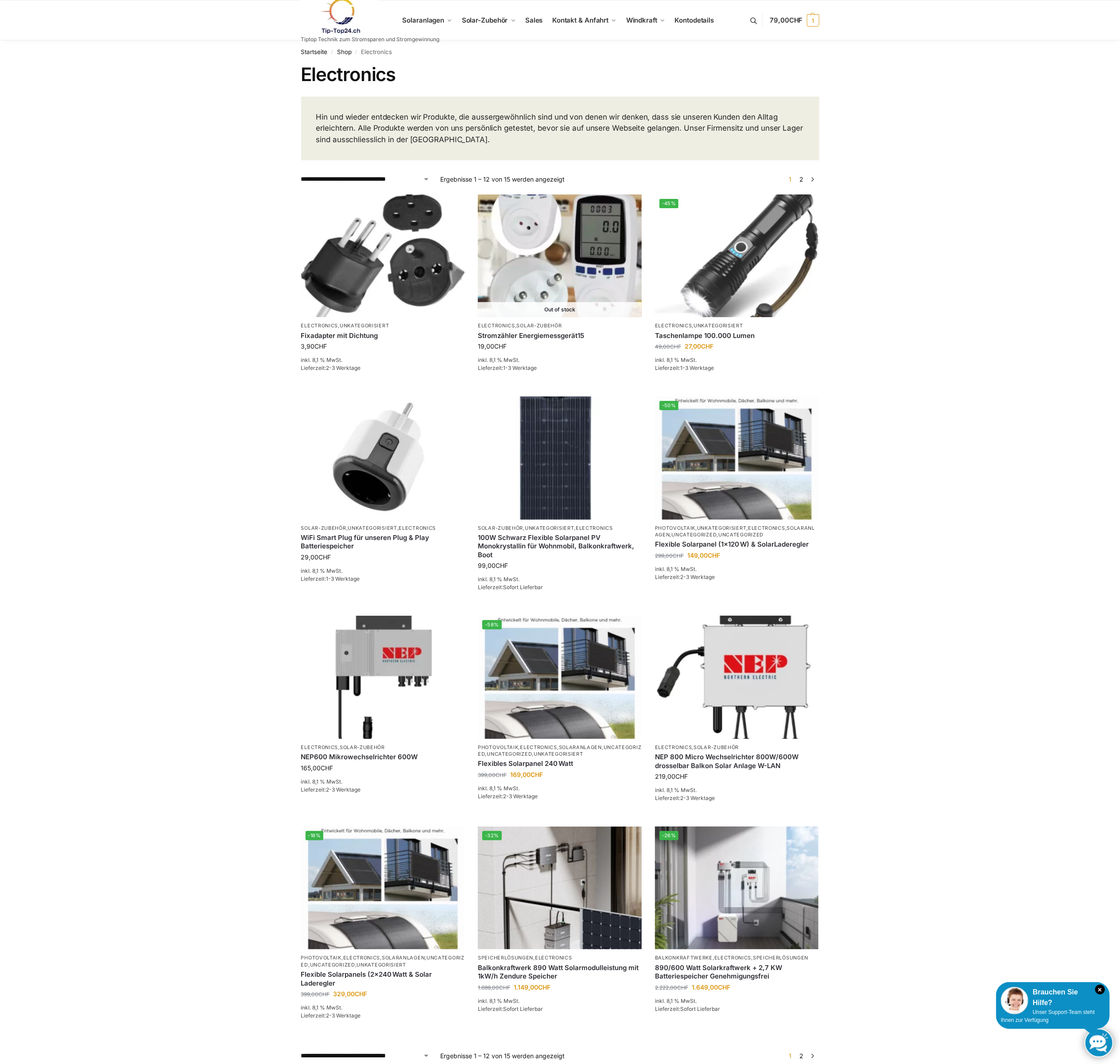
click at [422, 19] on link at bounding box center [370, 16] width 139 height 36
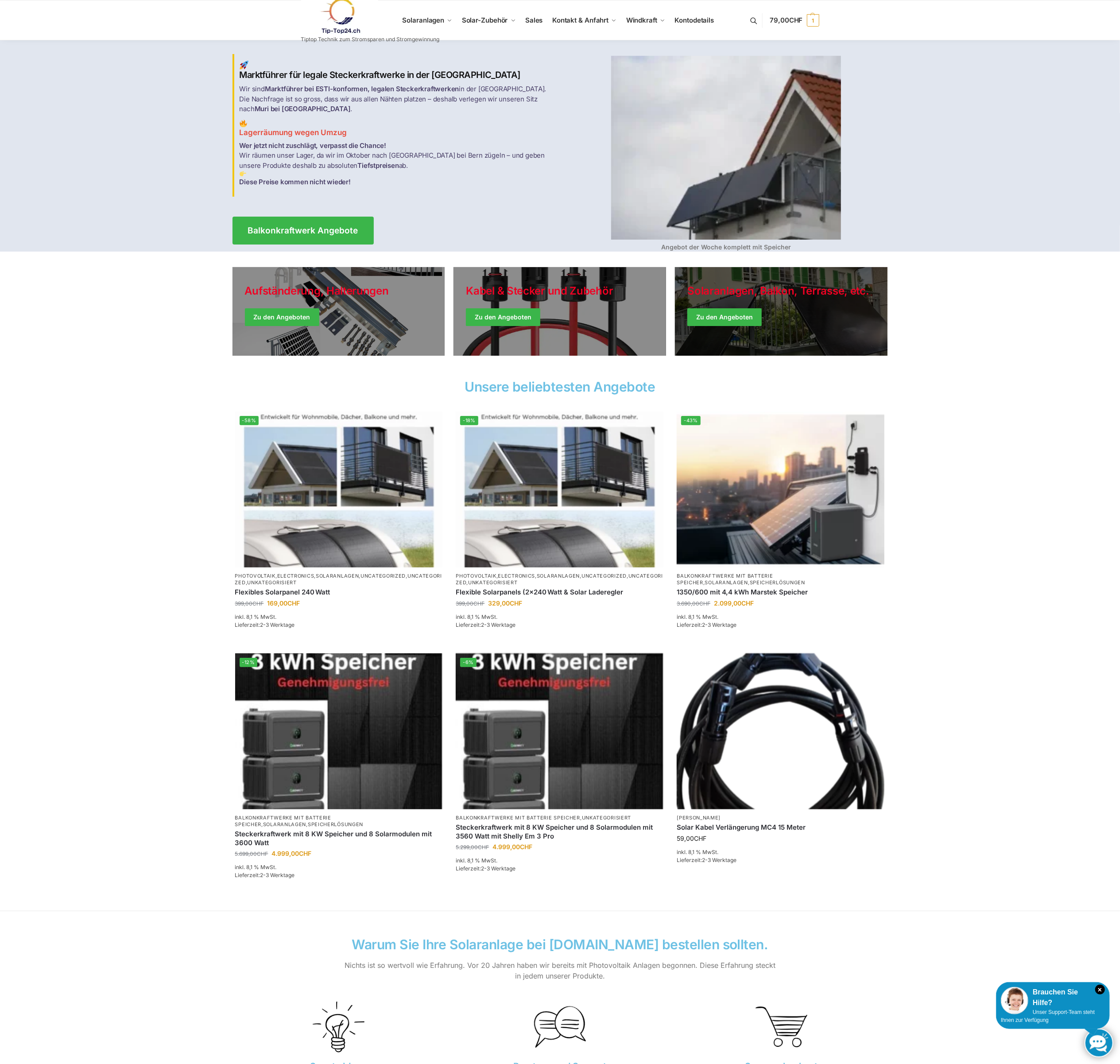
click at [728, 313] on link "Winter Jackets" at bounding box center [781, 311] width 212 height 89
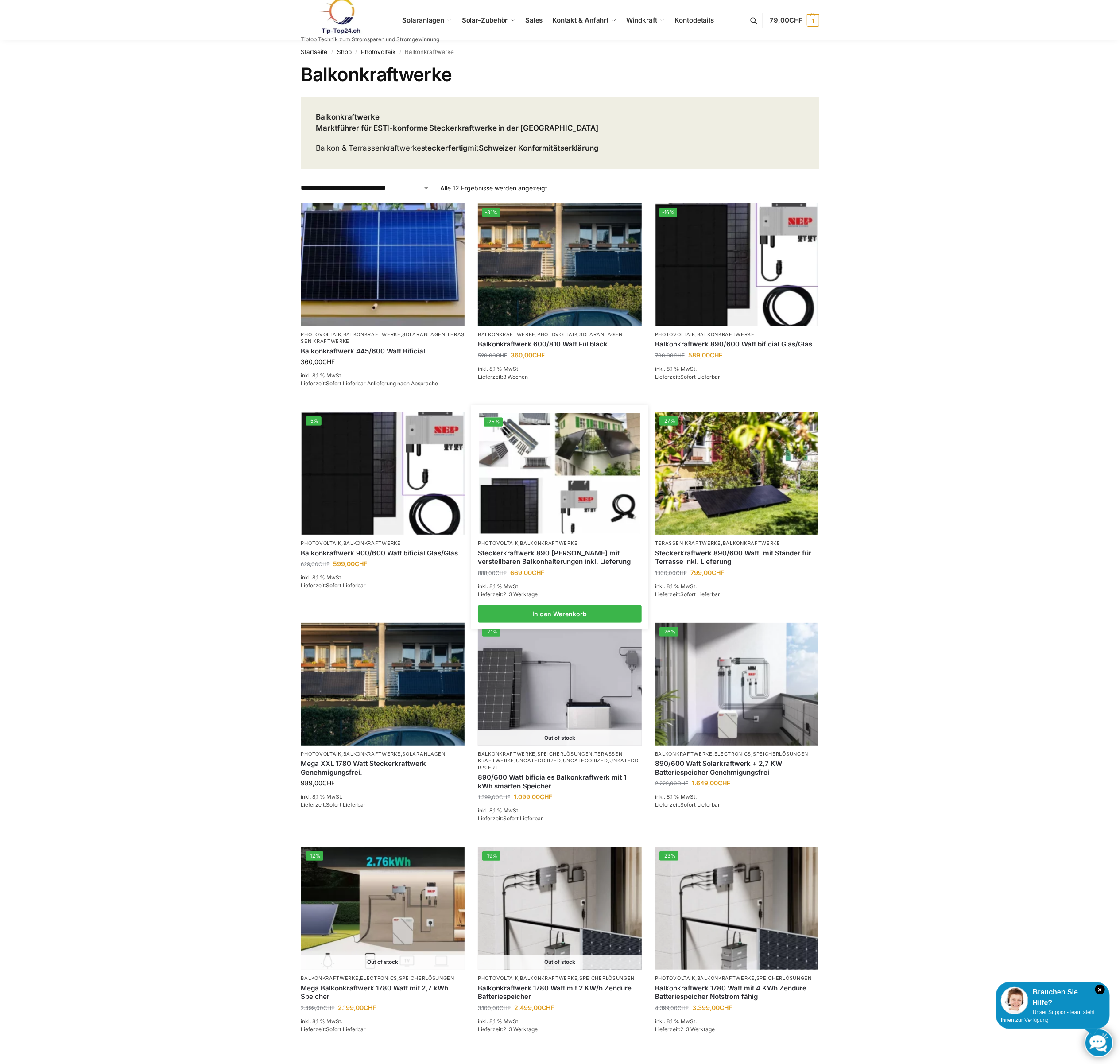
click at [533, 450] on img at bounding box center [559, 473] width 161 height 120
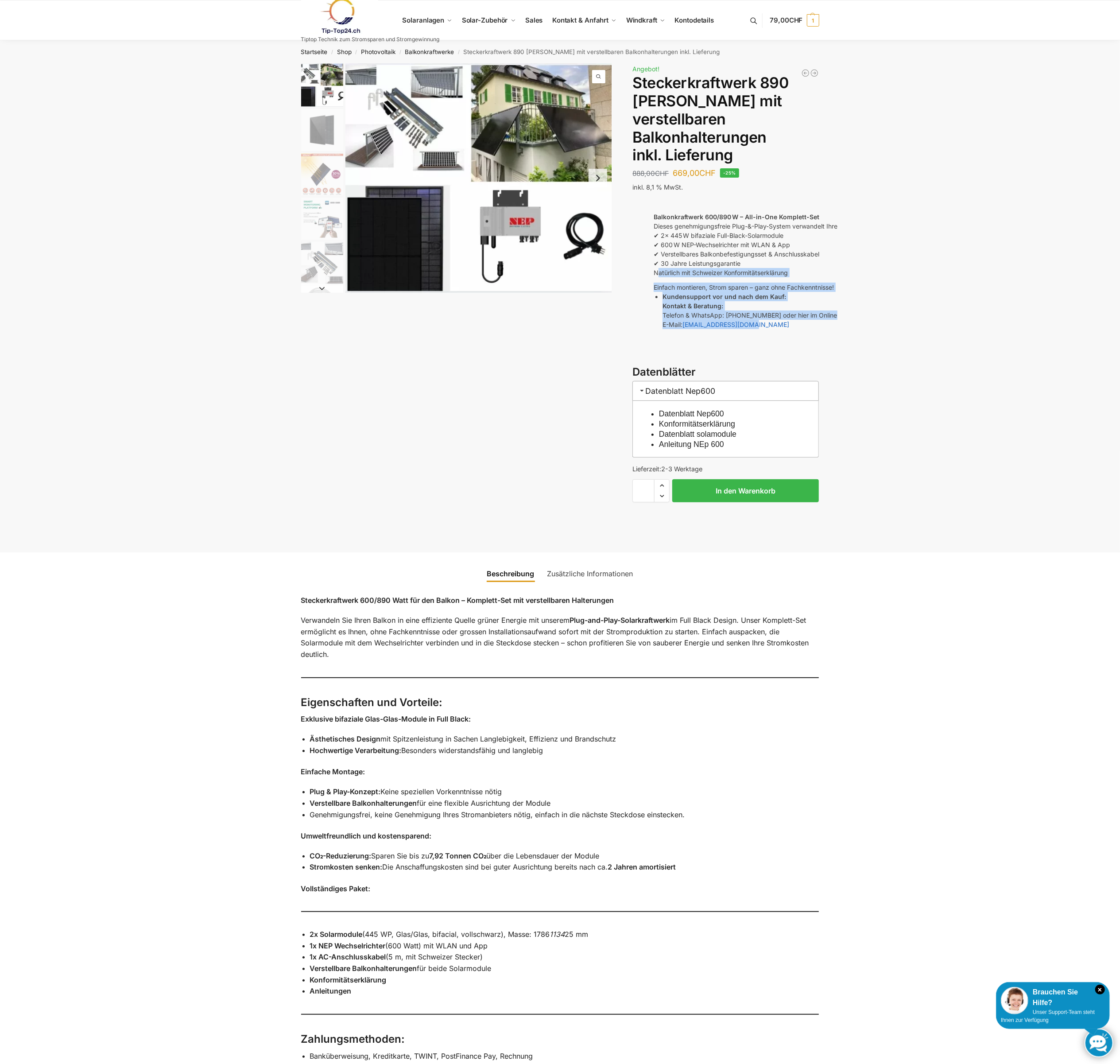
drag, startPoint x: 656, startPoint y: 255, endPoint x: 771, endPoint y: 309, distance: 127.0
click at [770, 305] on div "Balkonkraftwerk 600/890 W – All-in-One Komplett-Set Dieses genehmigungsfreie Pl…" at bounding box center [820, 271] width 333 height 117
click at [417, 103] on img "1 / 10" at bounding box center [479, 178] width 267 height 230
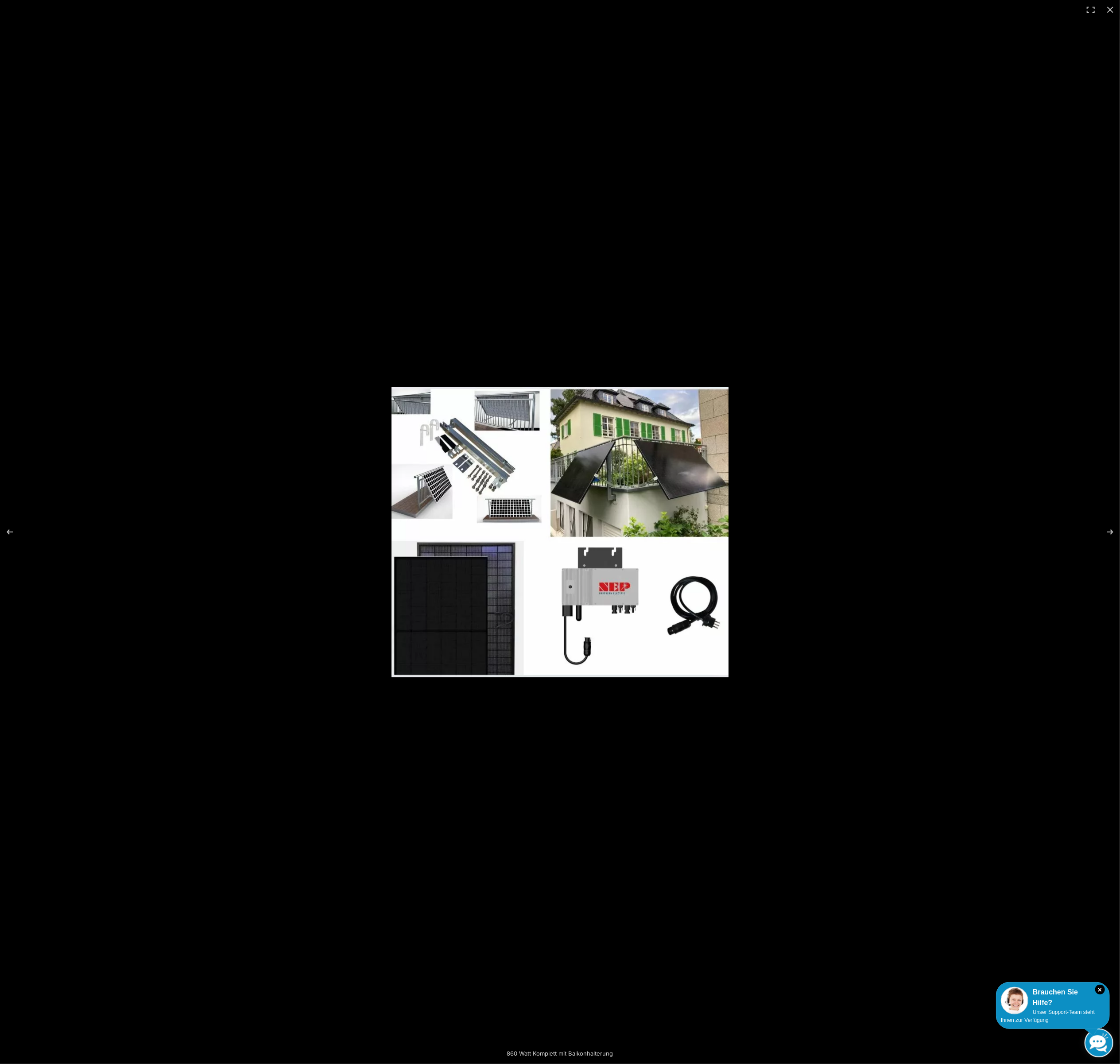
click at [452, 455] on img at bounding box center [560, 532] width 337 height 291
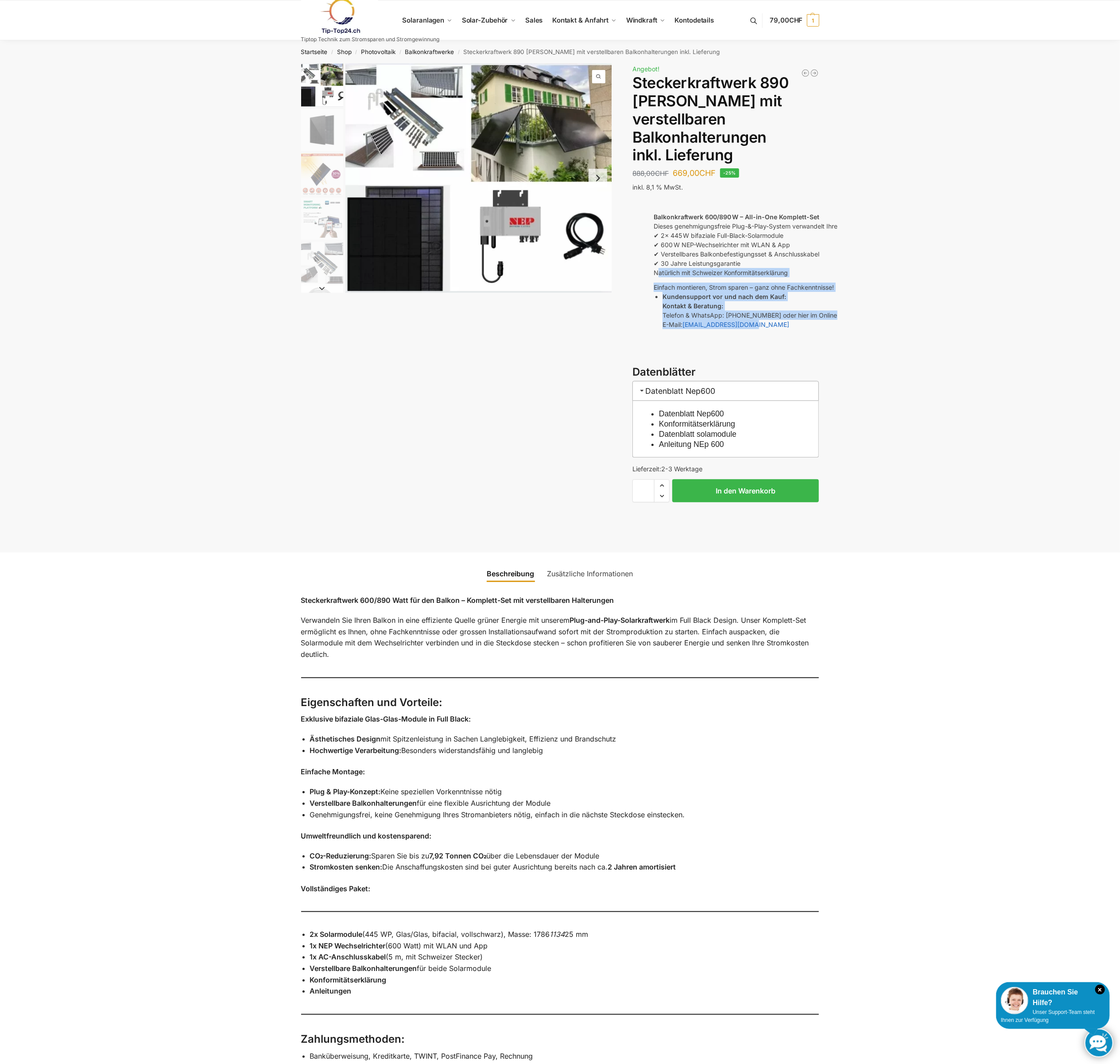
click at [331, 244] on img "5 / 10" at bounding box center [322, 263] width 42 height 42
